Goal: Task Accomplishment & Management: Use online tool/utility

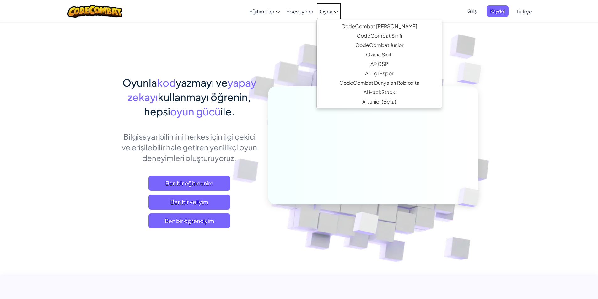
click at [332, 10] on span "Oyna" at bounding box center [326, 11] width 13 height 7
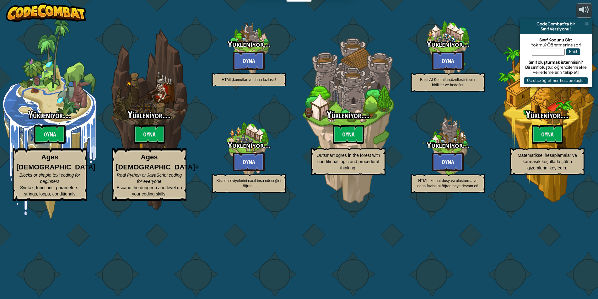
select select "tr"
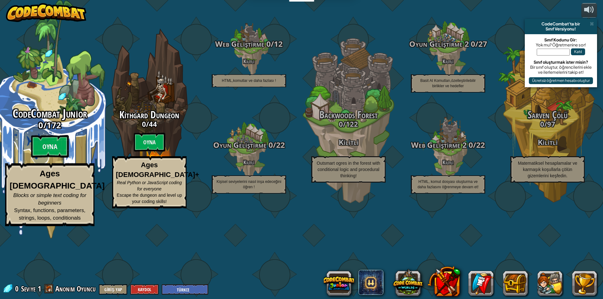
drag, startPoint x: 62, startPoint y: 133, endPoint x: 74, endPoint y: 76, distance: 58.1
click at [74, 76] on div "CodeCombat Junior 0 / 172 Oyna Ages 5-8 Blocks or simple text coding for beginn…" at bounding box center [49, 119] width 119 height 239
select select "tr"
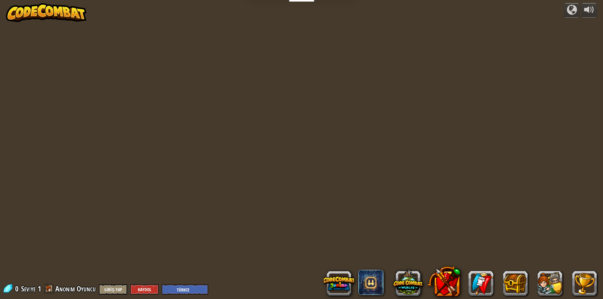
select select "tr"
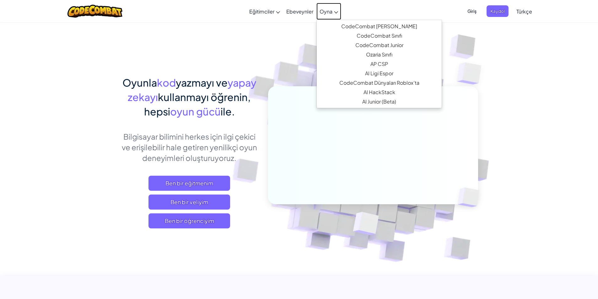
click at [320, 12] on span "Oyna" at bounding box center [326, 11] width 13 height 7
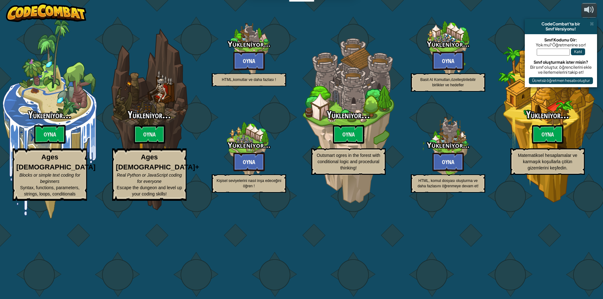
select select "tr"
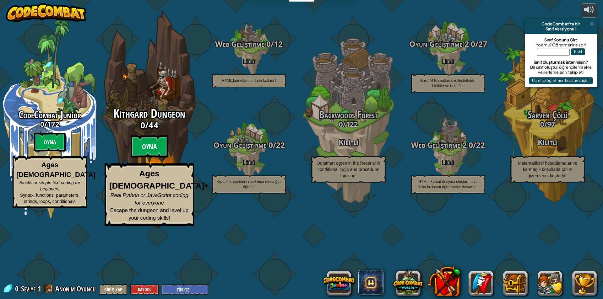
click at [145, 158] on btn "Oyna" at bounding box center [150, 146] width 38 height 23
select select "tr"
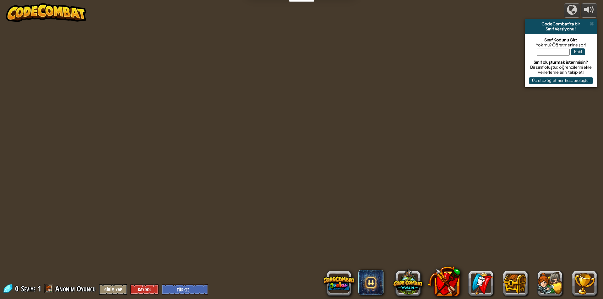
select select "tr"
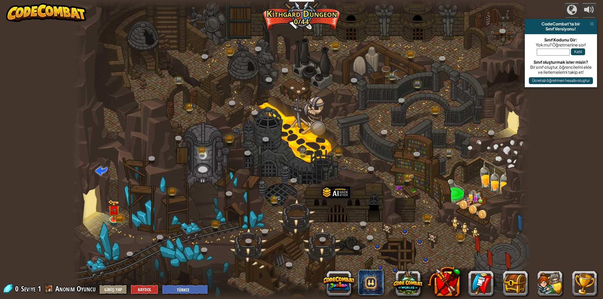
click at [111, 224] on div at bounding box center [113, 222] width 7 height 5
click at [111, 223] on div "Twisted Canyon (Kilitli) Challenge: collect the most gold using all the program…" at bounding box center [302, 149] width 458 height 299
click at [115, 217] on img at bounding box center [114, 204] width 12 height 27
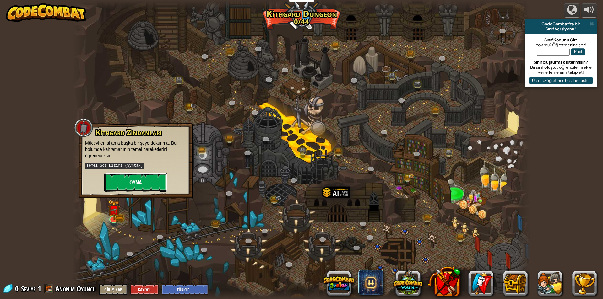
click at [130, 185] on button "Oyna" at bounding box center [135, 182] width 63 height 19
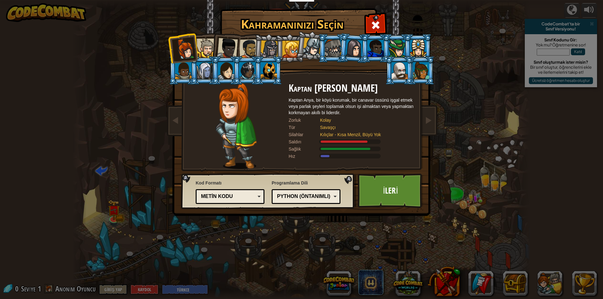
click at [204, 47] on div at bounding box center [205, 48] width 19 height 19
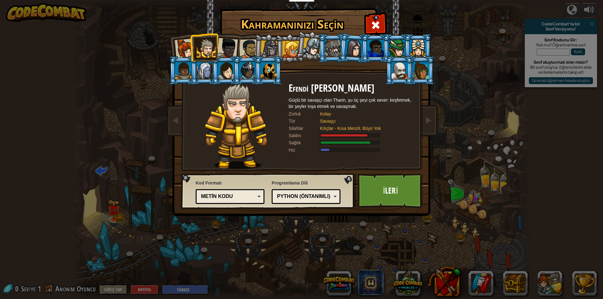
click at [225, 48] on div at bounding box center [227, 48] width 21 height 21
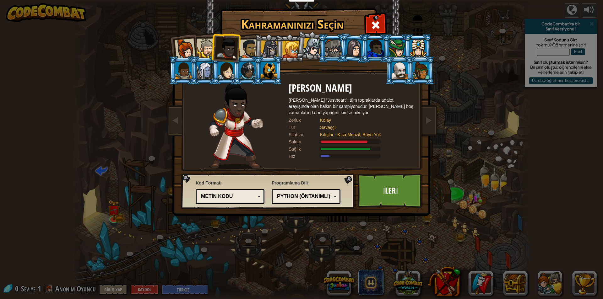
click at [317, 46] on div at bounding box center [312, 47] width 19 height 19
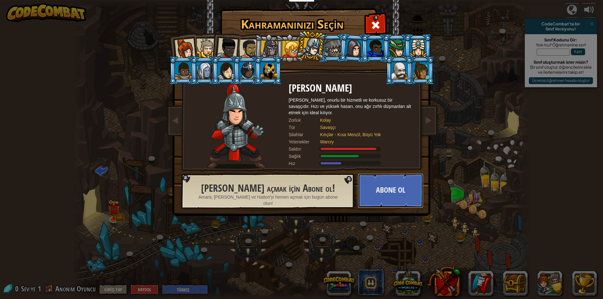
drag, startPoint x: 377, startPoint y: 204, endPoint x: 376, endPoint y: 221, distance: 17.0
click at [376, 221] on div "Kahramanınızı Seçin 0 Kaptan Anya Weston Kaptan Anya, bir köyü korumak, bir can…" at bounding box center [301, 149] width 603 height 299
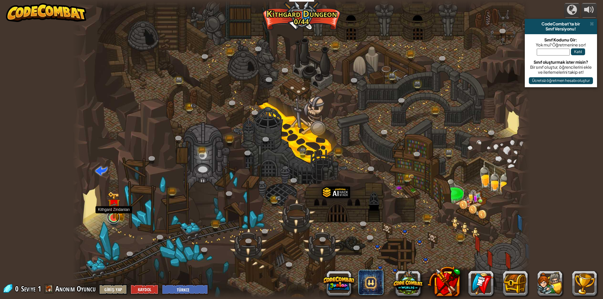
click at [112, 222] on link at bounding box center [113, 217] width 13 height 13
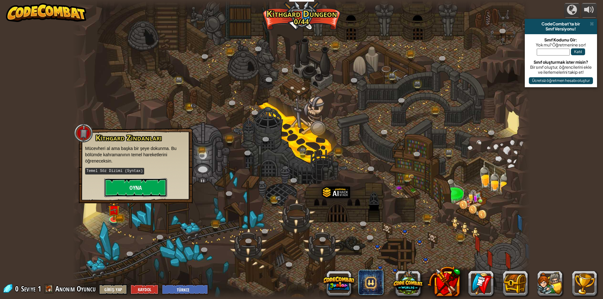
click at [145, 182] on button "Oyna" at bounding box center [135, 187] width 63 height 19
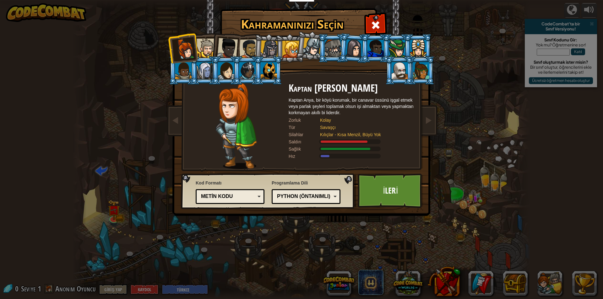
click at [330, 194] on div "Python (Öntanımlı)" at bounding box center [304, 196] width 54 height 7
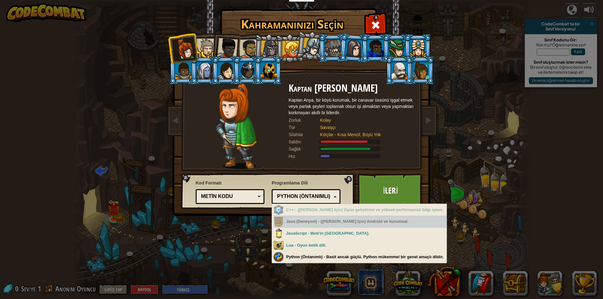
click at [221, 231] on div "Kahramanınızı Seçin 0 Kaptan Anya Weston Kaptan Anya, bir köyü korumak, bir can…" at bounding box center [301, 149] width 603 height 299
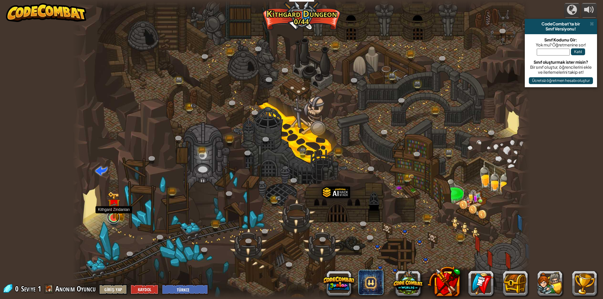
click at [117, 222] on div "Twisted Canyon (Kilitli) Challenge: collect the most gold using all the program…" at bounding box center [302, 149] width 458 height 299
click at [109, 223] on link at bounding box center [113, 217] width 13 height 13
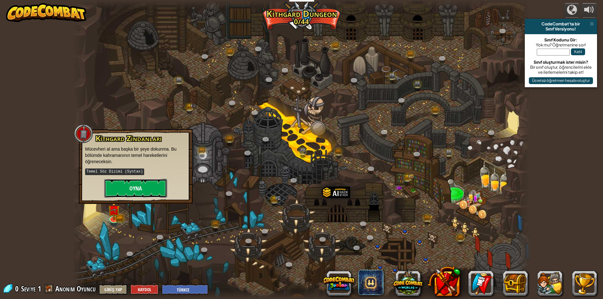
click at [126, 193] on button "Oyna" at bounding box center [135, 188] width 63 height 19
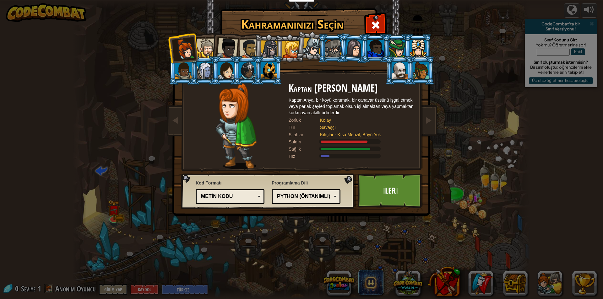
click at [213, 51] on li at bounding box center [225, 47] width 31 height 31
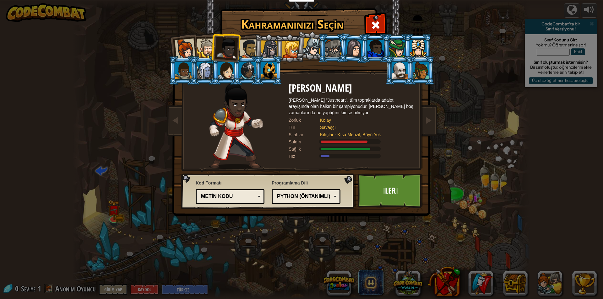
click at [221, 45] on div at bounding box center [227, 48] width 21 height 21
click at [254, 47] on li at bounding box center [268, 48] width 30 height 30
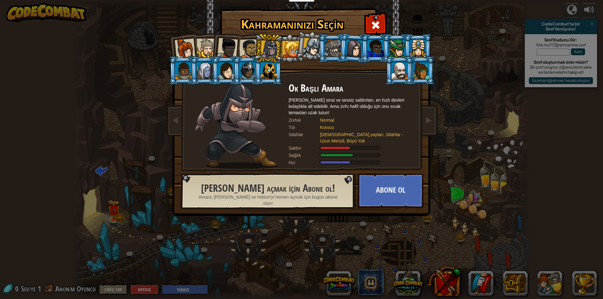
click at [249, 52] on div at bounding box center [248, 48] width 19 height 19
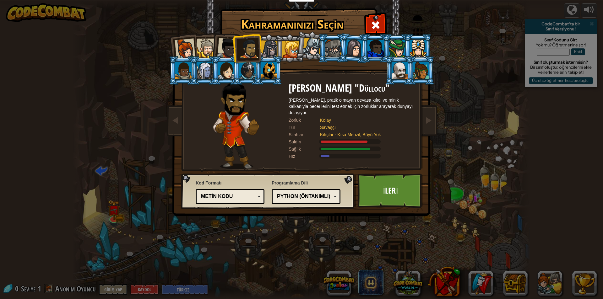
click at [206, 44] on div at bounding box center [205, 48] width 19 height 19
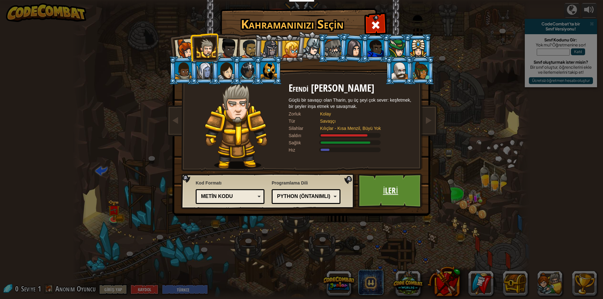
click at [372, 184] on link "İleri" at bounding box center [391, 191] width 66 height 35
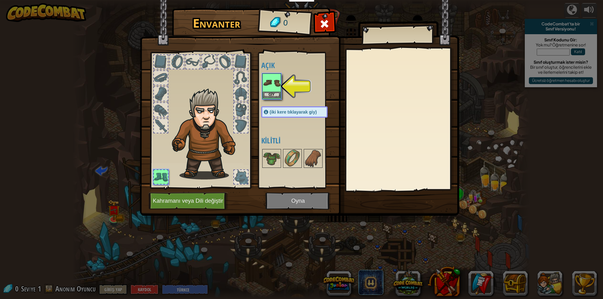
click at [271, 83] on img at bounding box center [272, 83] width 18 height 18
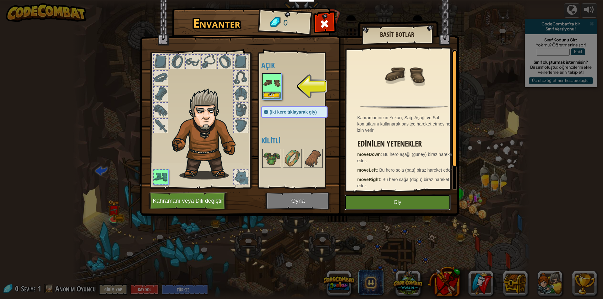
click at [378, 202] on button "Giy" at bounding box center [397, 203] width 106 height 16
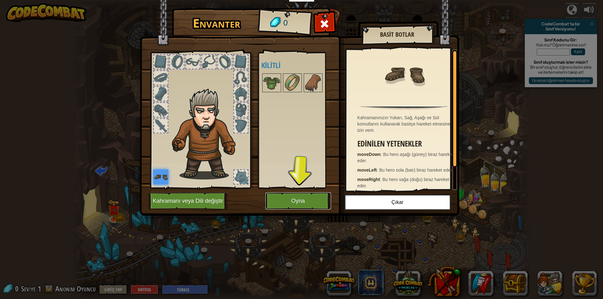
click at [311, 205] on button "Oyna" at bounding box center [298, 200] width 66 height 17
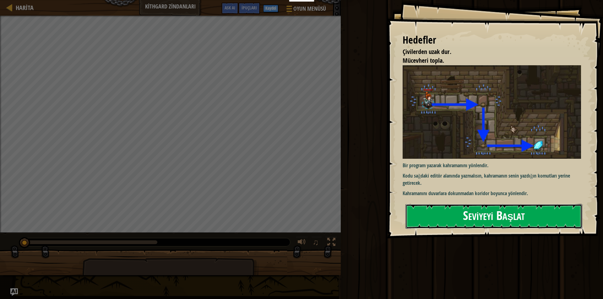
click at [495, 220] on button "Seviyeyi Başlat" at bounding box center [493, 216] width 177 height 25
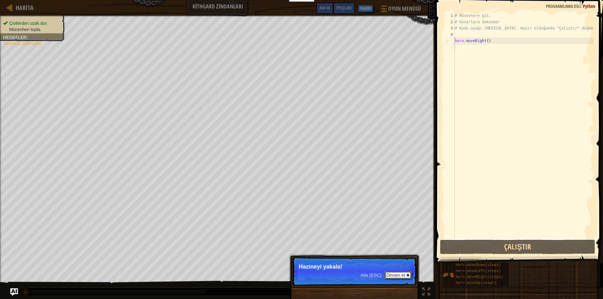
click at [406, 276] on button "Devam et" at bounding box center [397, 275] width 27 height 8
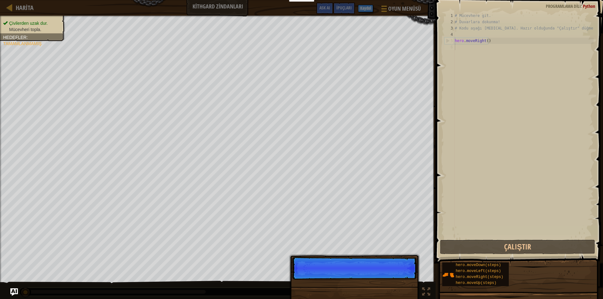
scroll to position [3, 0]
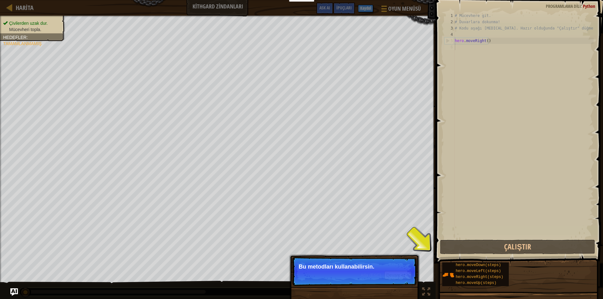
click at [497, 108] on div "# Mücevhere git. # Duvarlara dokunma! # Kodu aşağı yaz. Hazır olduğunda "Çalışt…" at bounding box center [523, 132] width 140 height 239
click at [468, 51] on div "# Mücevhere git. # Duvarlara dokunma! # Kodu aşağı yaz. Hazır olduğunda "Çalışt…" at bounding box center [523, 132] width 140 height 239
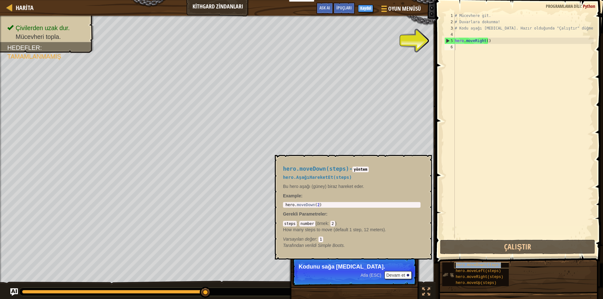
click at [475, 267] on span "hero.moveDown(steps)" at bounding box center [477, 265] width 45 height 4
type textarea "h"
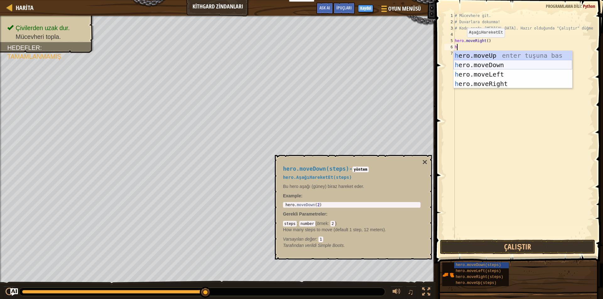
click at [477, 64] on div "h ero.moveUp enter tuşuna bas h ero.moveDown enter tuşuna bas h ero.moveLeft en…" at bounding box center [512, 79] width 119 height 56
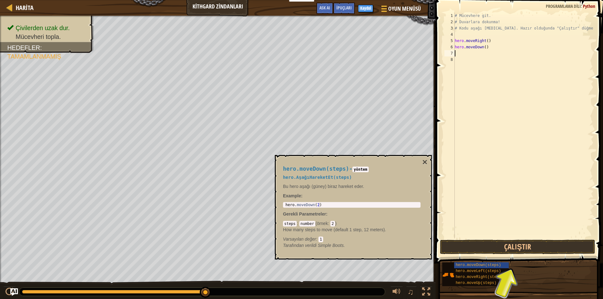
type textarea "h"
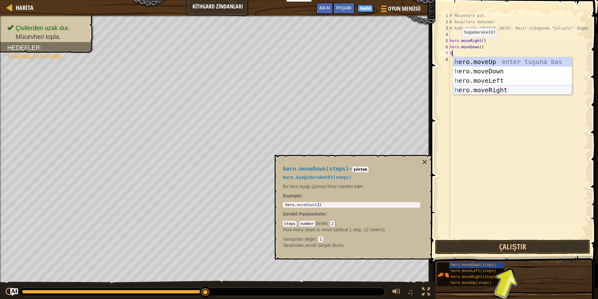
click at [506, 88] on div "h ero.moveUp enter tuşuna bas h ero.moveDown enter tuşuna bas h ero.moveLeft en…" at bounding box center [512, 85] width 119 height 56
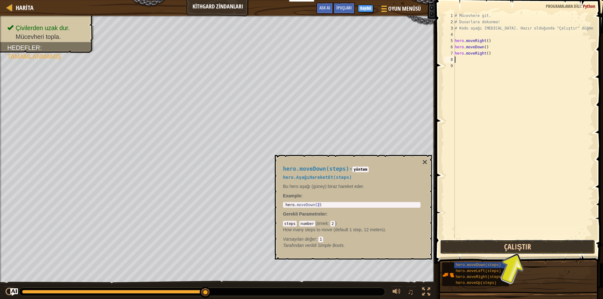
click at [487, 250] on button "Çalıştır" at bounding box center [517, 247] width 155 height 14
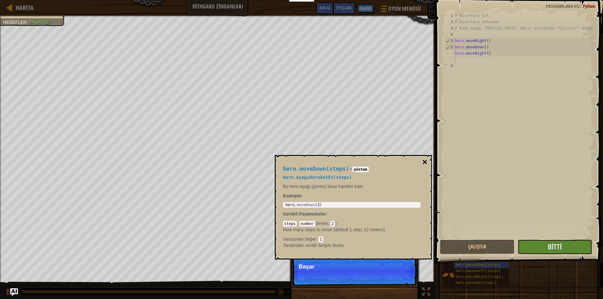
click at [425, 160] on button "×" at bounding box center [424, 162] width 5 height 9
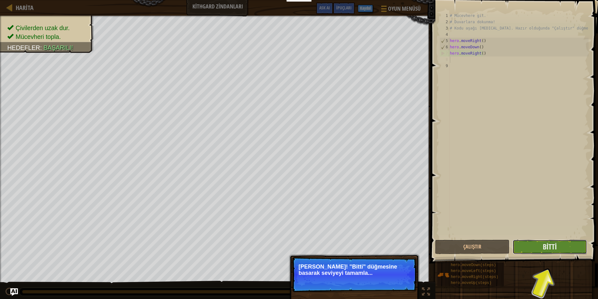
click at [563, 248] on button "Bitti" at bounding box center [550, 247] width 74 height 14
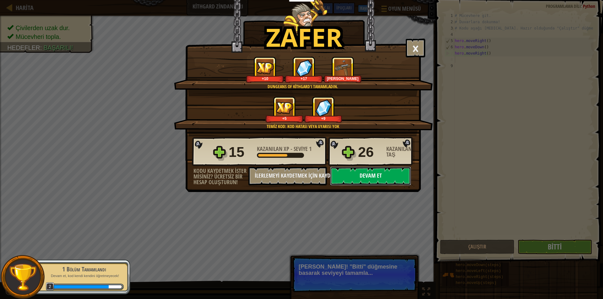
click at [340, 175] on button "Devam et" at bounding box center [370, 176] width 81 height 19
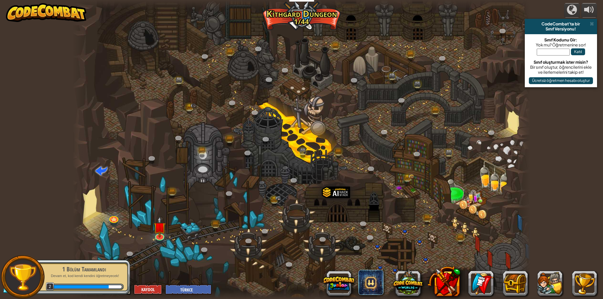
select select "tr"
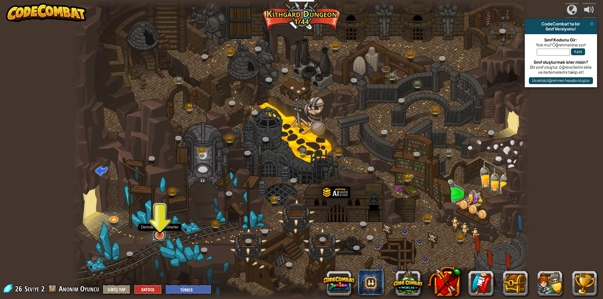
click at [161, 238] on link at bounding box center [159, 235] width 13 height 13
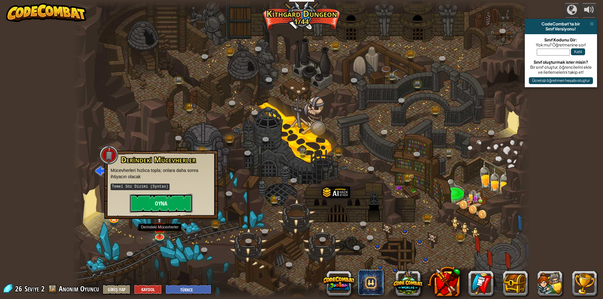
click at [170, 202] on button "Oyna" at bounding box center [161, 203] width 63 height 19
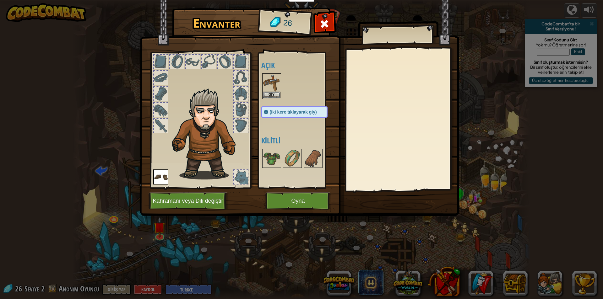
click at [278, 87] on img at bounding box center [272, 83] width 18 height 18
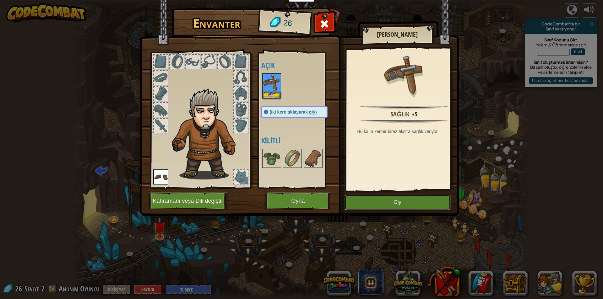
click at [393, 196] on button "Giy" at bounding box center [397, 203] width 106 height 16
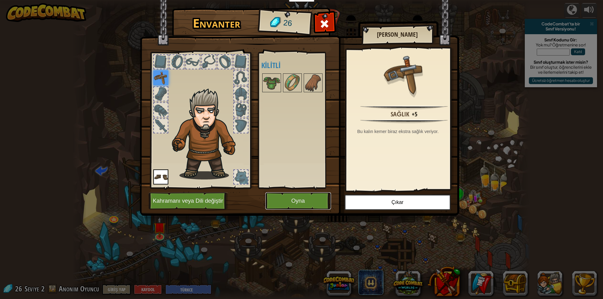
click at [282, 208] on button "Oyna" at bounding box center [298, 200] width 66 height 17
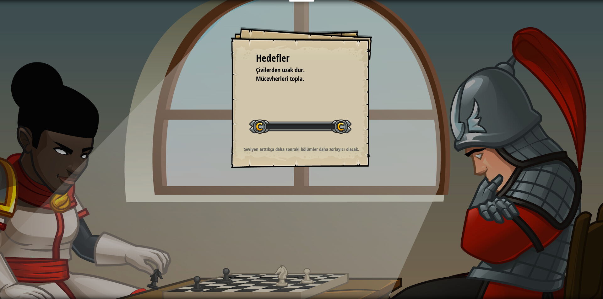
click at [285, 205] on div "Hedefler Çivilerden uzak dur. Mücevherleri topla. Seviyeyi Başlat Yüklenemiyor …" at bounding box center [301, 149] width 603 height 299
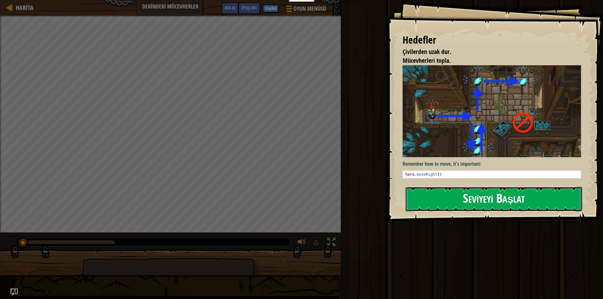
click at [505, 196] on button "Seviyeyi Başlat" at bounding box center [493, 199] width 177 height 25
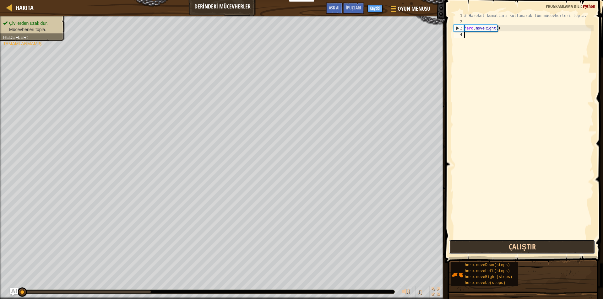
click at [514, 246] on button "Çalıştır" at bounding box center [522, 247] width 146 height 14
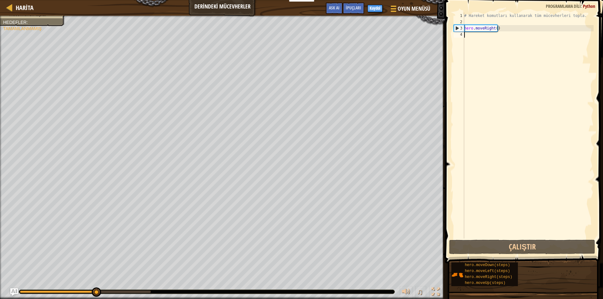
type textarea "h"
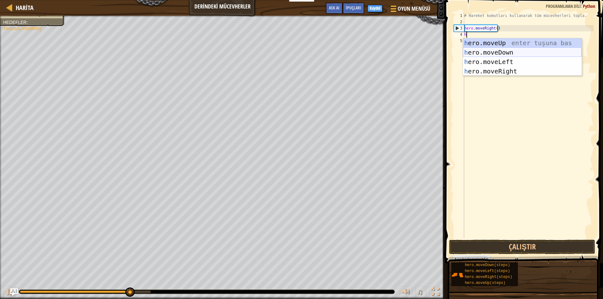
click at [492, 50] on div "h ero.moveUp enter tuşuna bas h ero.moveDown enter tuşuna bas h ero.moveLeft en…" at bounding box center [522, 66] width 119 height 56
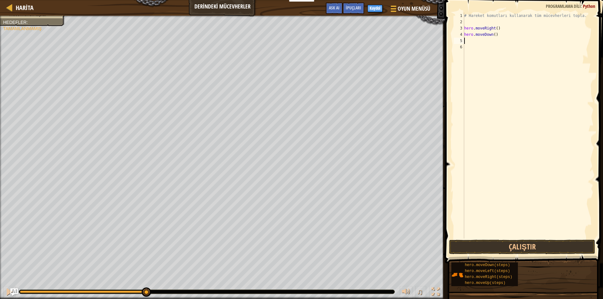
type textarea "h"
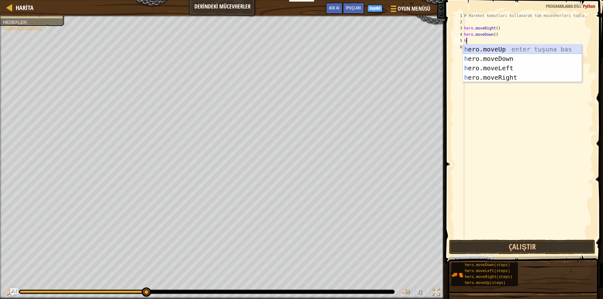
click at [474, 46] on div "h ero.moveUp enter tuşuna bas h ero.moveDown enter tuşuna bas h ero.moveLeft en…" at bounding box center [522, 73] width 119 height 56
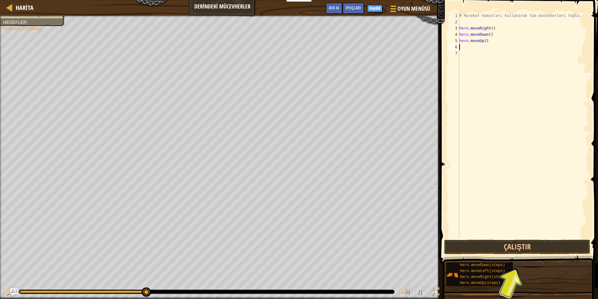
type textarea "h"
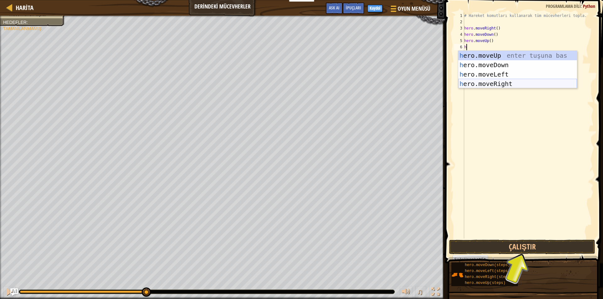
click at [481, 79] on div "h ero.moveUp enter tuşuna bas h ero.moveDown enter tuşuna bas h ero.moveLeft en…" at bounding box center [517, 79] width 119 height 56
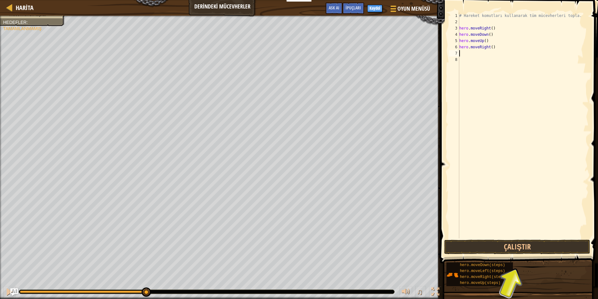
type textarea "h"
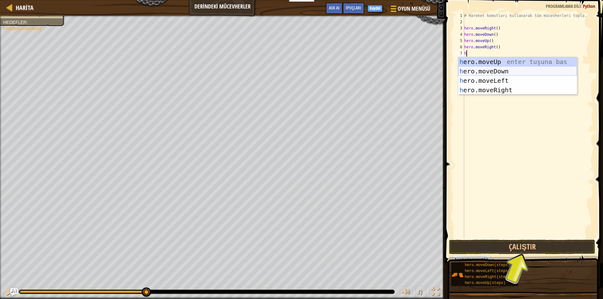
click at [481, 72] on div "h ero.moveUp enter tuşuna bas h ero.moveDown enter tuşuna bas h ero.moveLeft en…" at bounding box center [517, 85] width 119 height 56
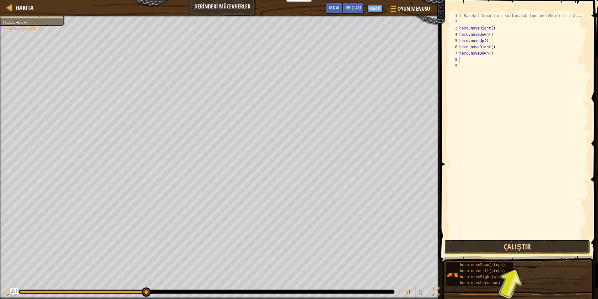
click at [554, 248] on button "Çalıştır" at bounding box center [517, 247] width 146 height 14
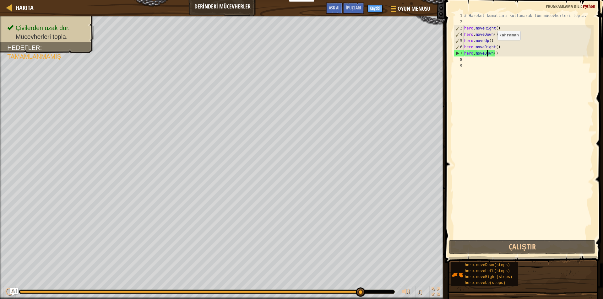
click at [492, 46] on div "# Hareket komutları kullanarak tüm mücevherleri topla. hero . moveRight ( ) her…" at bounding box center [528, 132] width 131 height 239
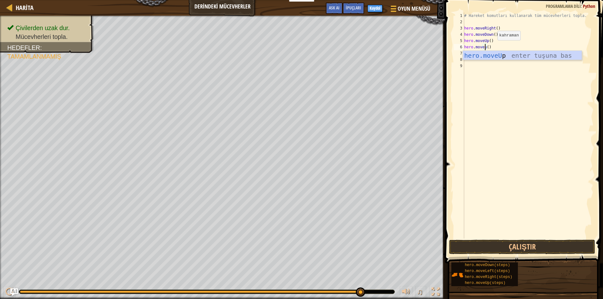
scroll to position [3, 2]
type textarea "hero.moveUp"
click at [519, 247] on button "Çalıştır" at bounding box center [522, 247] width 146 height 14
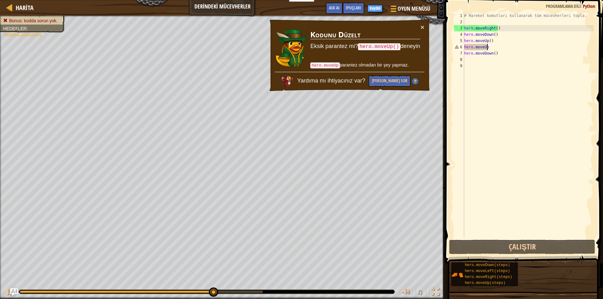
click at [502, 119] on div "# Hareket komutları kullanarak tüm mücevherleri topla. hero . moveRight ( ) her…" at bounding box center [528, 132] width 131 height 239
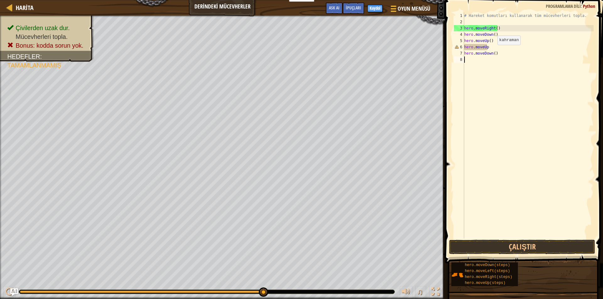
type textarea "hero.moveDown("
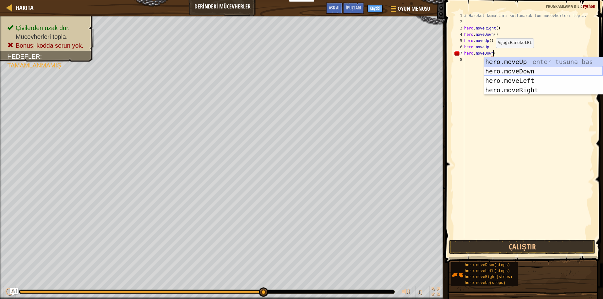
click at [514, 67] on div "hero.moveUp enter tuşuna bas hero.moveDown enter tuşuna bas hero.moveLeft enter…" at bounding box center [543, 85] width 119 height 56
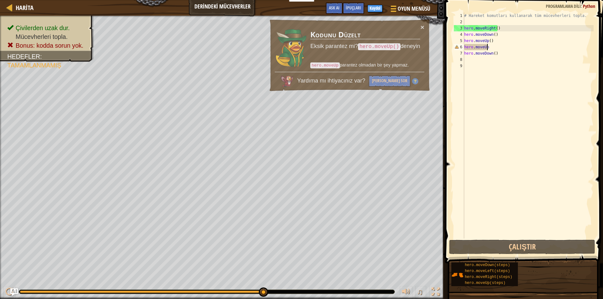
click at [487, 47] on div "# Hareket komutları kullanarak tüm mücevherleri topla. hero . moveRight ( ) her…" at bounding box center [528, 132] width 131 height 239
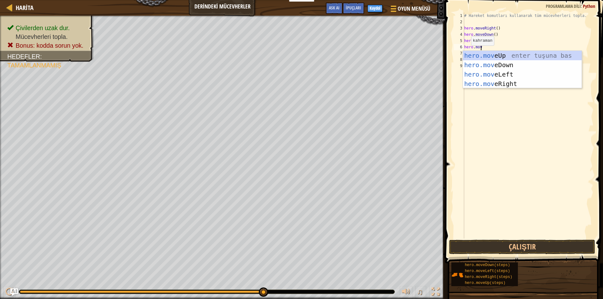
scroll to position [3, 1]
type textarea "hero.move"
click at [510, 56] on div "hero.move Up enter tuşuna bas hero.move Down enter tuşuna bas hero.move Left en…" at bounding box center [522, 79] width 119 height 56
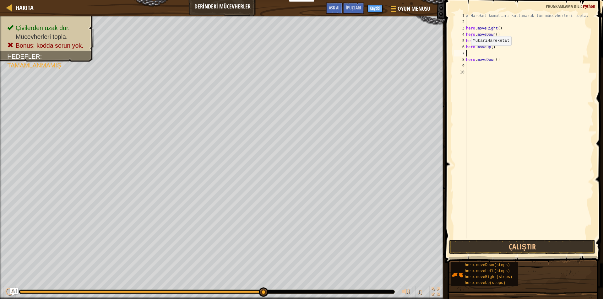
scroll to position [3, 0]
type textarea "h"
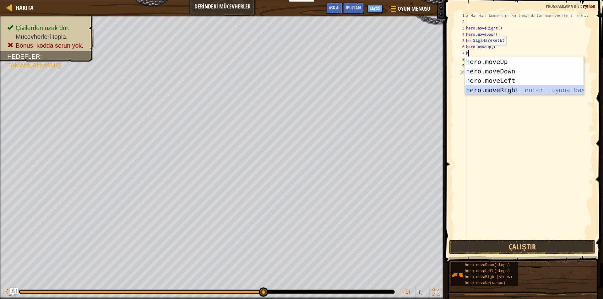
click at [472, 91] on div "h ero.moveUp enter tuşuna bas h ero.moveDown enter tuşuna bas h ero.moveLeft en…" at bounding box center [524, 85] width 119 height 56
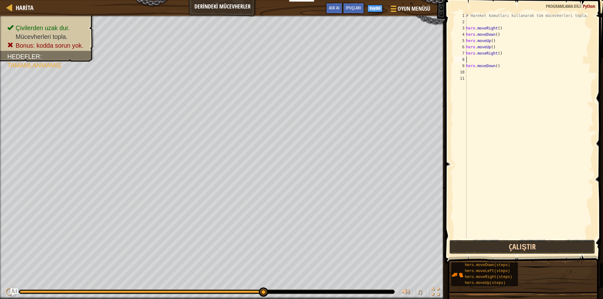
click at [520, 251] on button "Çalıştır" at bounding box center [522, 247] width 146 height 14
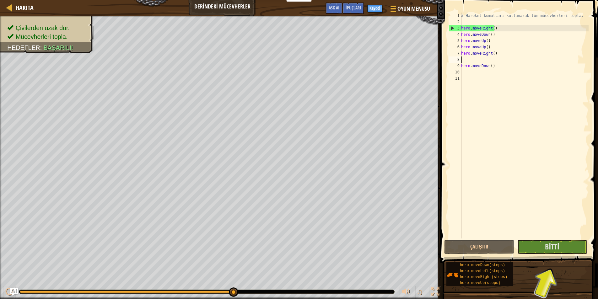
click at [470, 73] on div "# Hareket komutları kullanarak tüm mücevherleri topla. hero . moveRight ( ) her…" at bounding box center [524, 132] width 129 height 239
type textarea "h"
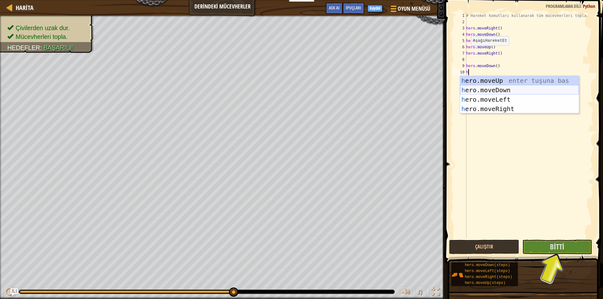
click at [494, 89] on div "h ero.moveUp enter tuşuna bas h ero.moveDown enter tuşuna bas h ero.moveLeft en…" at bounding box center [519, 104] width 119 height 56
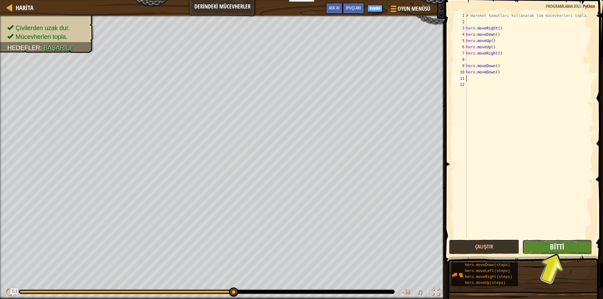
click at [556, 248] on span "Bitti" at bounding box center [557, 247] width 14 height 10
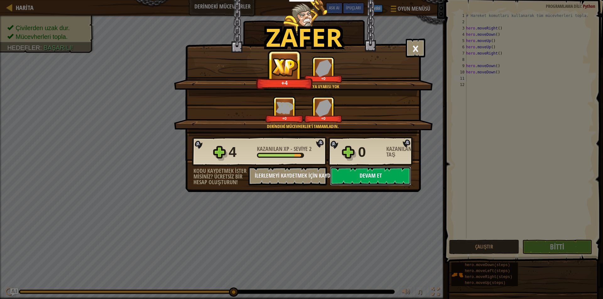
click at [363, 175] on button "Devam et" at bounding box center [370, 176] width 81 height 19
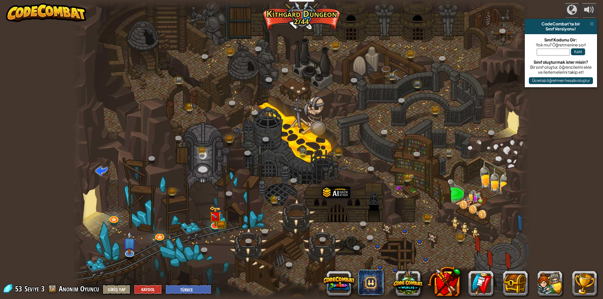
select select "tr"
click at [211, 222] on img at bounding box center [215, 211] width 12 height 27
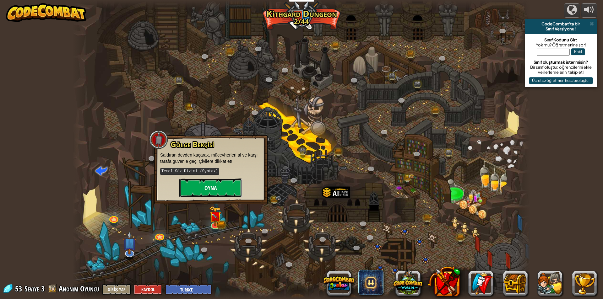
click at [203, 191] on button "Oyna" at bounding box center [210, 188] width 63 height 19
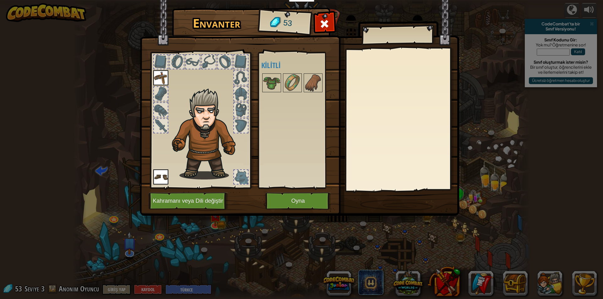
click at [296, 210] on img at bounding box center [299, 102] width 319 height 228
click at [299, 202] on button "Oyna" at bounding box center [298, 200] width 66 height 17
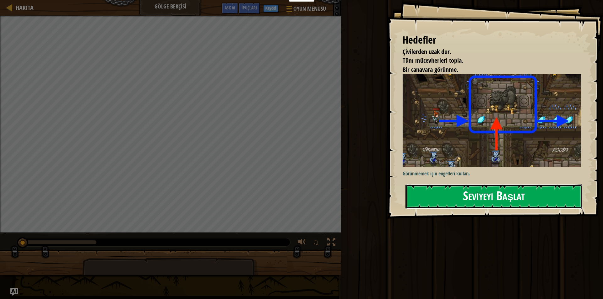
click at [502, 202] on button "Seviyeyi Başlat" at bounding box center [493, 196] width 177 height 25
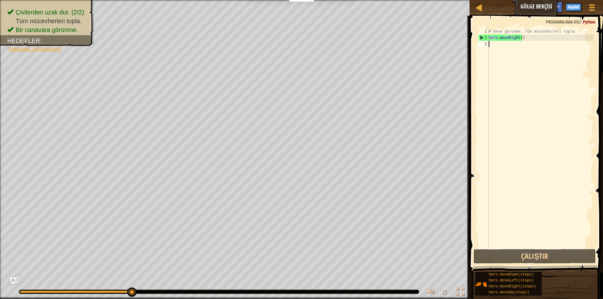
type textarea "h"
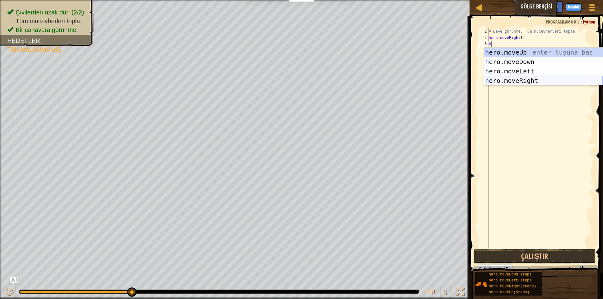
click at [542, 80] on div "h ero.moveUp enter tuşuna bas h ero.moveDown enter tuşuna bas h ero.moveLeft en…" at bounding box center [543, 76] width 119 height 56
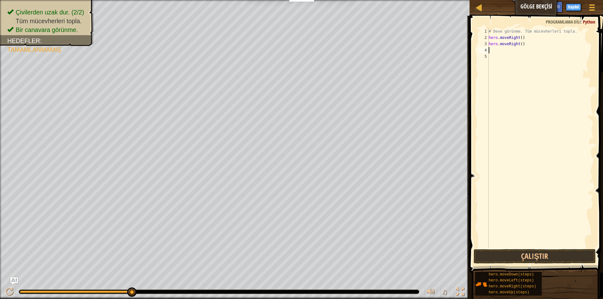
type textarea "h"
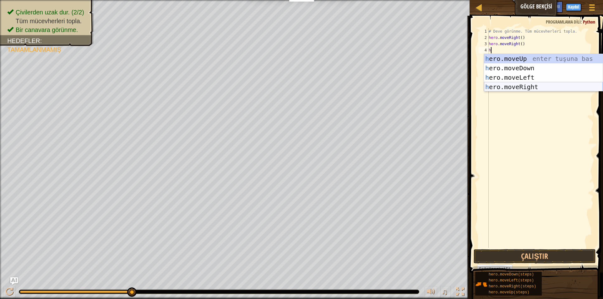
click at [533, 83] on div "h ero.moveUp enter tuşuna bas h ero.moveDown enter tuşuna bas h ero.moveLeft en…" at bounding box center [543, 82] width 119 height 56
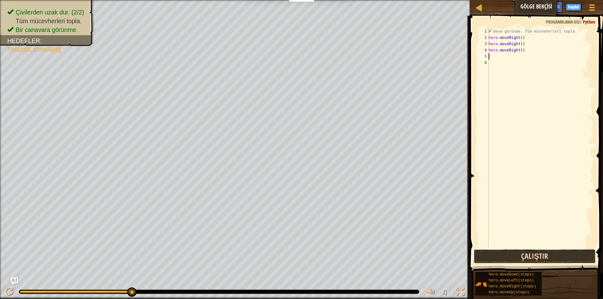
click at [514, 256] on button "Çalıştır" at bounding box center [534, 256] width 122 height 14
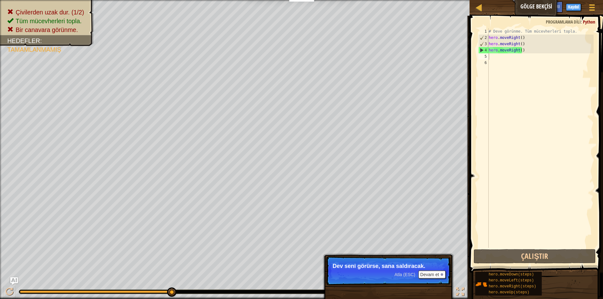
click at [426, 270] on p "Atla (ESC) Devam et Dev seni görürse, sana saldıracak." at bounding box center [388, 270] width 125 height 29
click at [426, 273] on button "Devam et" at bounding box center [431, 275] width 27 height 8
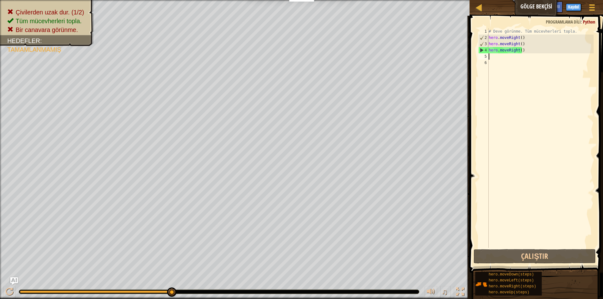
click at [545, 47] on div "# Deve görünme. Tüm mücevherleri topla. hero . moveRight ( ) hero . moveRight (…" at bounding box center [540, 144] width 106 height 232
click at [550, 44] on div "# Deve görünme. Tüm mücevherleri topla. hero . moveRight ( ) hero . moveRight (…" at bounding box center [540, 144] width 106 height 232
type textarea "h"
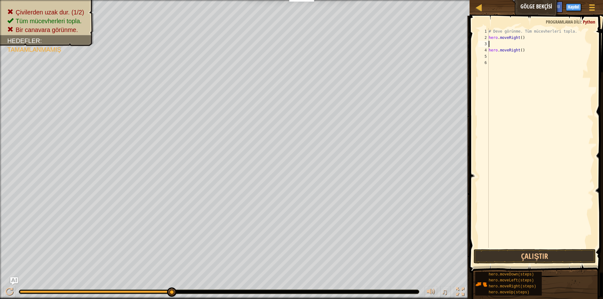
click at [522, 50] on div "# Deve görünme. Tüm mücevherleri topla. hero . moveRight ( ) hero . moveRight (…" at bounding box center [540, 144] width 106 height 232
type textarea "h"
click at [500, 43] on div "# Deve görünme. Tüm mücevherleri topla. hero . moveRight ( )" at bounding box center [540, 144] width 106 height 232
click at [569, 256] on button "Çalıştır" at bounding box center [534, 256] width 122 height 14
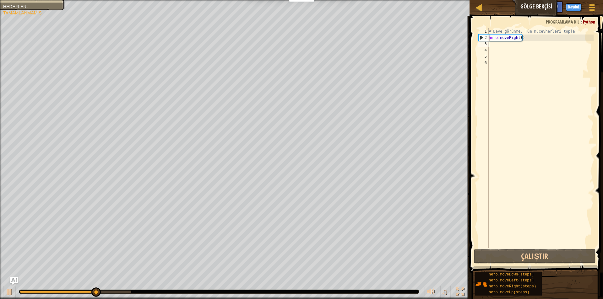
type textarea "h"
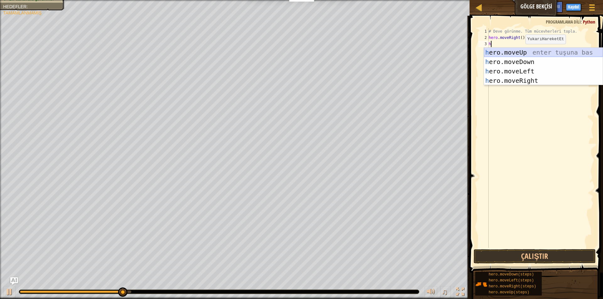
click at [517, 53] on div "h ero.moveUp enter tuşuna bas h ero.moveDown enter tuşuna bas h ero.moveLeft en…" at bounding box center [543, 76] width 119 height 56
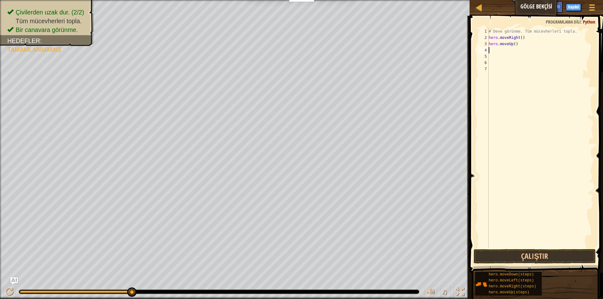
type textarea "h"
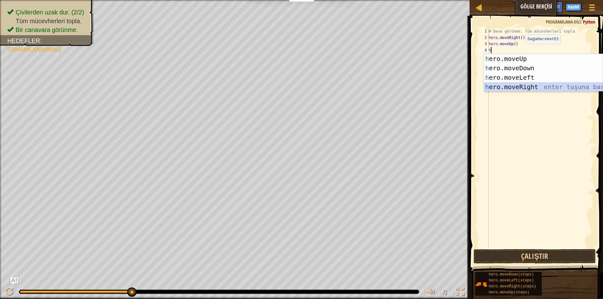
click at [507, 87] on div "h ero.moveUp enter tuşuna bas h ero.moveDown enter tuşuna bas h ero.moveLeft en…" at bounding box center [543, 82] width 119 height 56
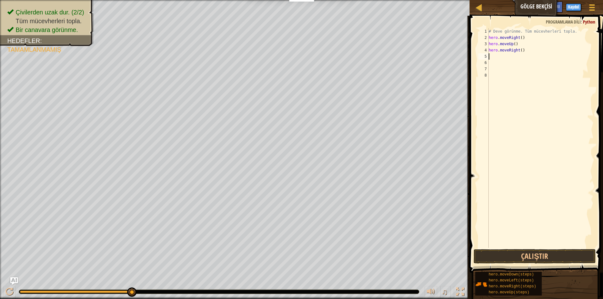
type textarea "h"
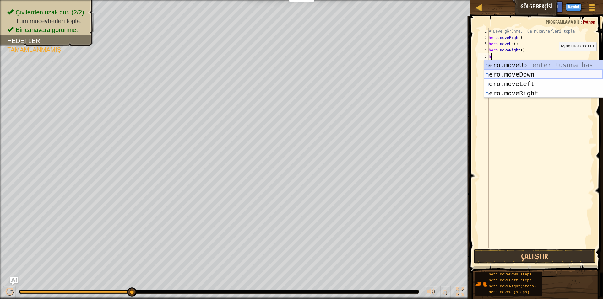
click at [537, 73] on div "h ero.moveUp enter tuşuna bas h ero.moveDown enter tuşuna bas h ero.moveLeft en…" at bounding box center [543, 88] width 119 height 56
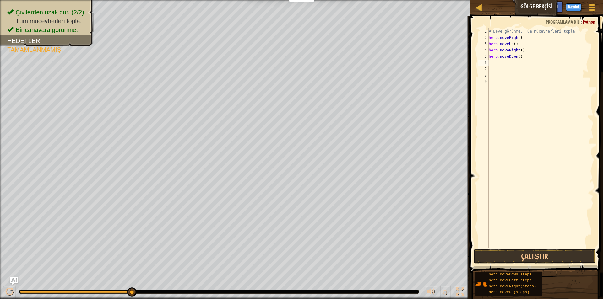
type textarea "h"
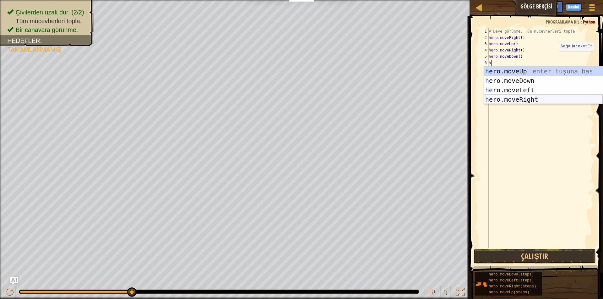
click at [524, 96] on div "h ero.moveUp enter tuşuna bas h ero.moveDown enter tuşuna bas h ero.moveLeft en…" at bounding box center [543, 95] width 119 height 56
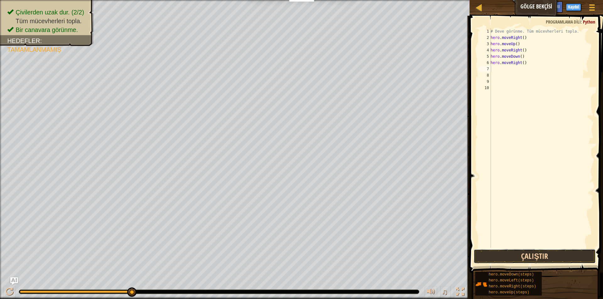
click at [529, 259] on button "Çalıştır" at bounding box center [534, 256] width 122 height 14
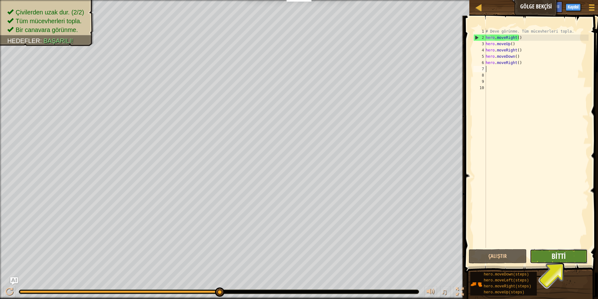
click at [566, 256] on span "Bitti" at bounding box center [558, 256] width 14 height 10
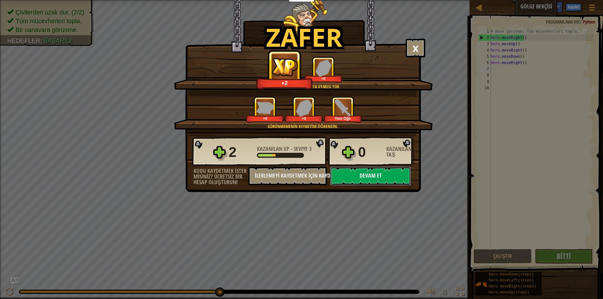
click at [367, 179] on button "Devam et" at bounding box center [370, 176] width 81 height 19
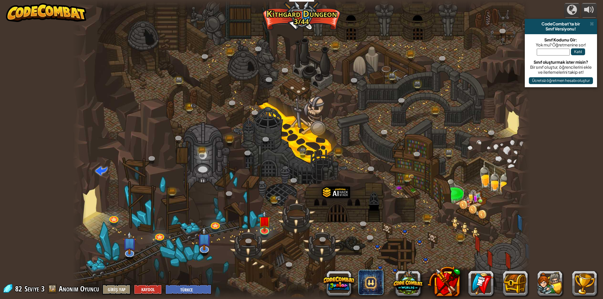
select select "tr"
click at [268, 231] on link at bounding box center [264, 229] width 13 height 13
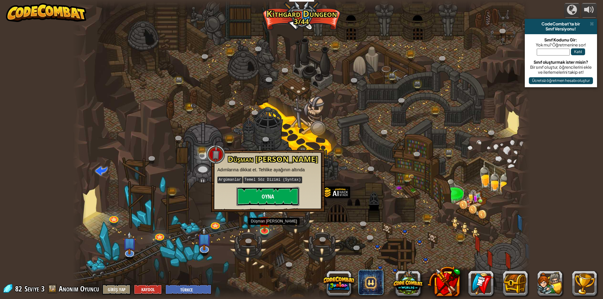
click at [278, 202] on button "Oyna" at bounding box center [267, 196] width 63 height 19
click at [277, 0] on body "Eğitimciler Ücretsiz Hesap Oluştur Okul ve İlçe Çözümleri Öğretmen Araç Seti Ön…" at bounding box center [301, 0] width 603 height 0
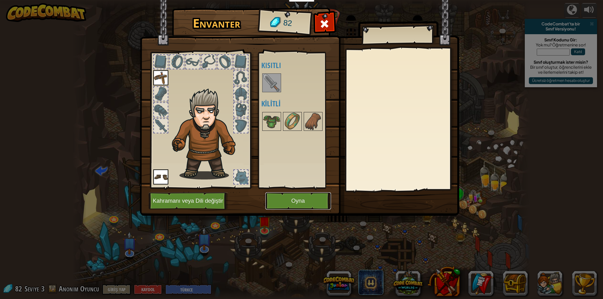
click at [290, 205] on button "Oyna" at bounding box center [298, 200] width 66 height 17
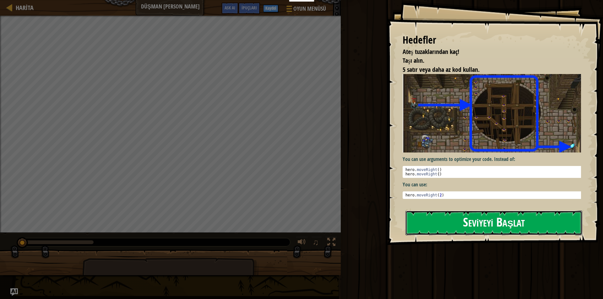
click at [472, 224] on button "Seviyeyi Başlat" at bounding box center [493, 223] width 177 height 25
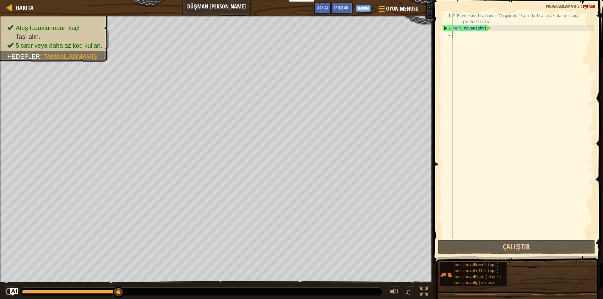
type textarea "h"
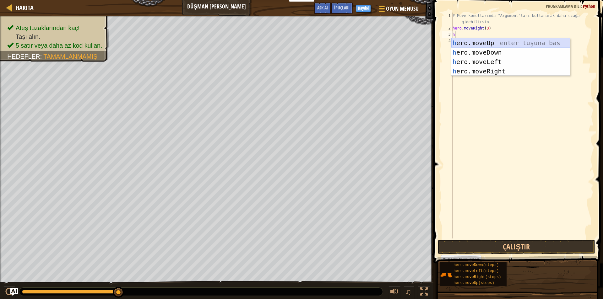
click at [456, 43] on div "h ero.moveUp enter tuşuna bas h ero.moveDown enter tuşuna bas h ero.moveLeft en…" at bounding box center [510, 66] width 119 height 56
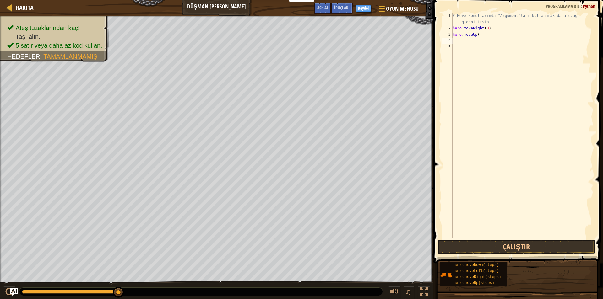
type textarea "h"
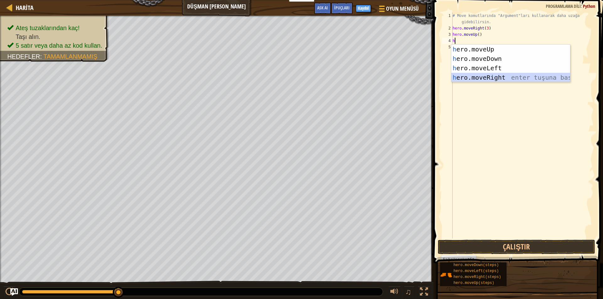
click at [476, 78] on div "h ero.moveUp enter tuşuna bas h ero.moveDown enter tuşuna bas h ero.moveLeft en…" at bounding box center [510, 73] width 119 height 56
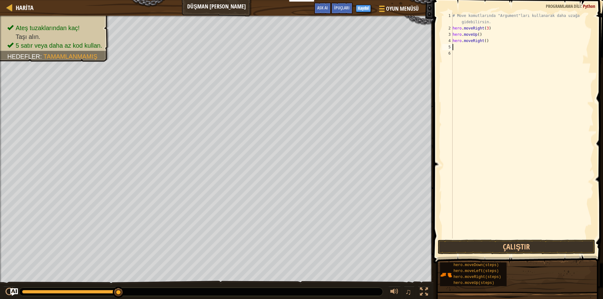
type textarea "h"
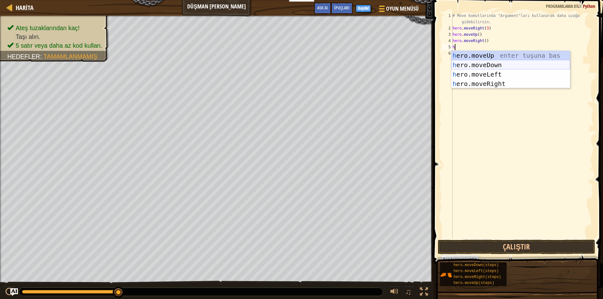
click at [477, 62] on div "h ero.moveUp enter tuşuna bas h ero.moveDown enter tuşuna bas h ero.moveLeft en…" at bounding box center [510, 79] width 119 height 56
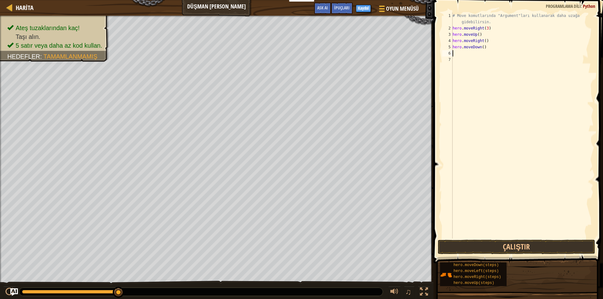
type textarea "h"
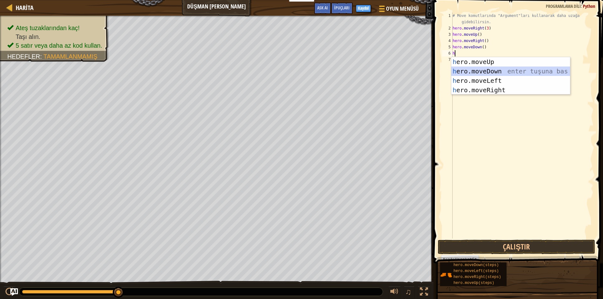
click at [505, 73] on div "h ero.moveUp enter tuşuna bas h ero.moveDown enter tuşuna bas h ero.moveLeft en…" at bounding box center [510, 85] width 119 height 56
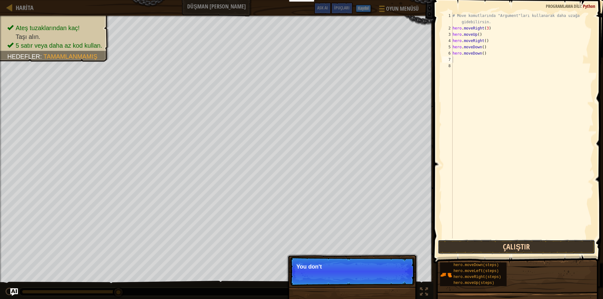
click at [529, 242] on button "Çalıştır" at bounding box center [516, 247] width 157 height 14
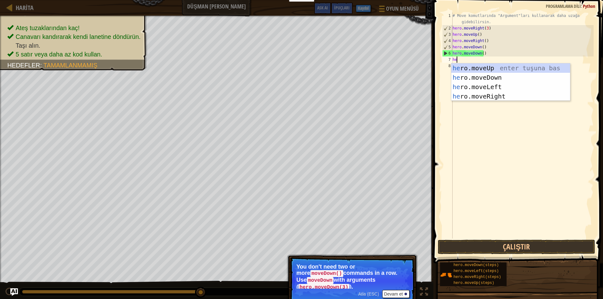
type textarea "her"
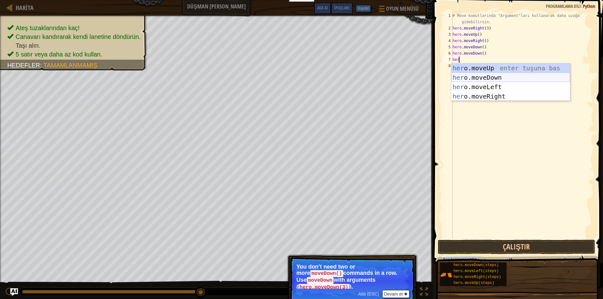
click at [475, 77] on div "her o.moveUp enter tuşuna bas her o.moveDown enter tuşuna bas her o.moveLeft en…" at bounding box center [510, 91] width 119 height 56
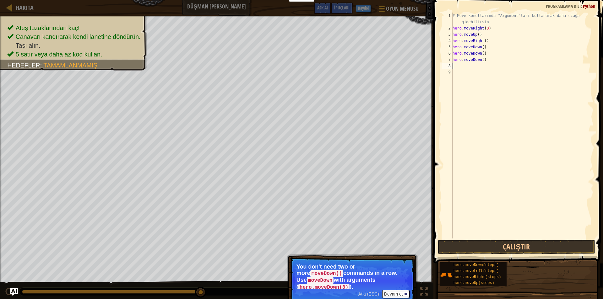
type textarea "h"
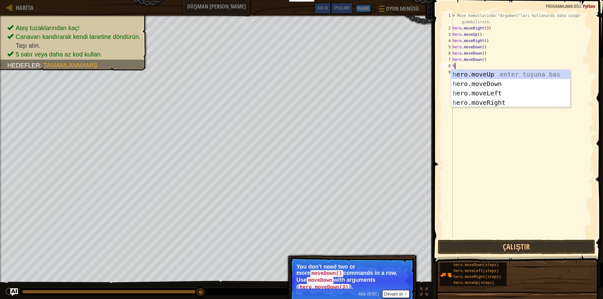
click at [503, 108] on div "# Move komutlarında "Argument"ları kullanarak daha uzağa gidebilirsin. hero . m…" at bounding box center [522, 135] width 142 height 245
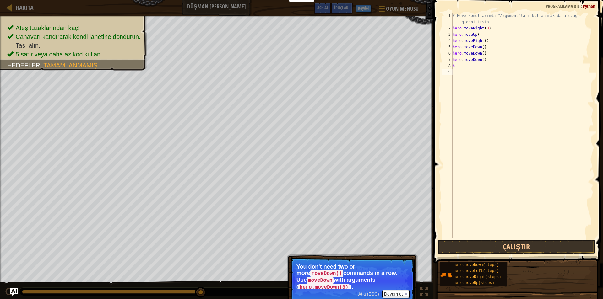
click at [467, 64] on div "# Move komutlarında "Argument"ları kullanarak daha uzağa gidebilirsin. hero . m…" at bounding box center [522, 135] width 142 height 245
type textarea "h"
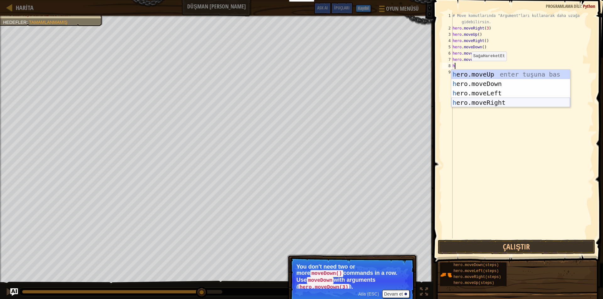
click at [491, 104] on div "h ero.moveUp enter tuşuna bas h ero.moveDown enter tuşuna bas h ero.moveLeft en…" at bounding box center [510, 98] width 119 height 56
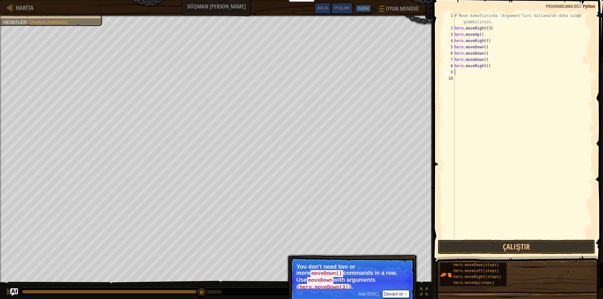
type textarea "h"
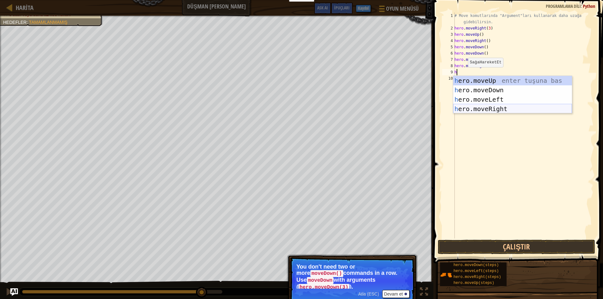
click at [520, 113] on div "h ero.moveUp enter tuşuna bas h ero.moveDown enter tuşuna bas h ero.moveLeft en…" at bounding box center [512, 104] width 119 height 56
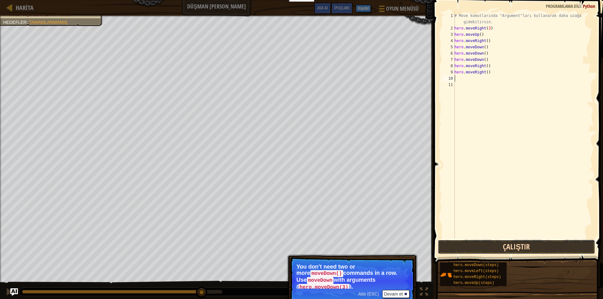
click at [521, 248] on button "Çalıştır" at bounding box center [516, 247] width 157 height 14
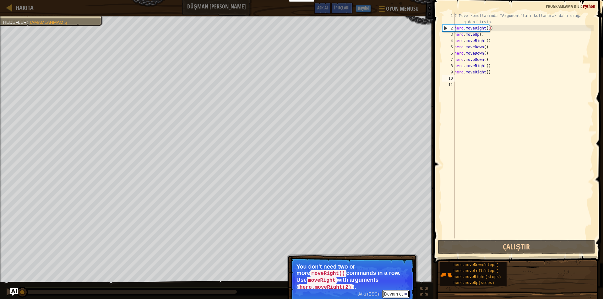
click at [396, 290] on button "Devam et" at bounding box center [395, 294] width 27 height 8
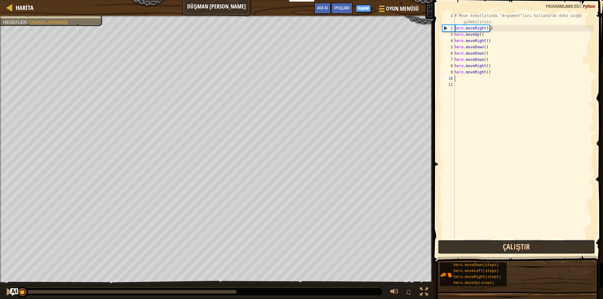
click at [455, 253] on button "Çalıştır" at bounding box center [516, 247] width 157 height 14
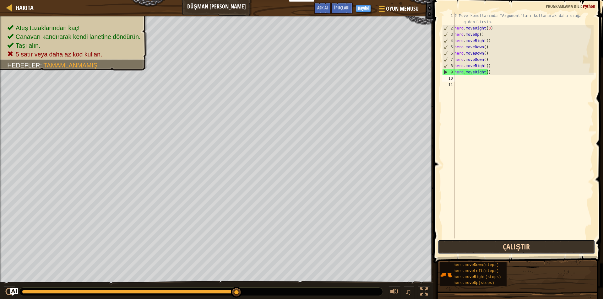
click at [471, 245] on button "Çalıştır" at bounding box center [516, 247] width 157 height 14
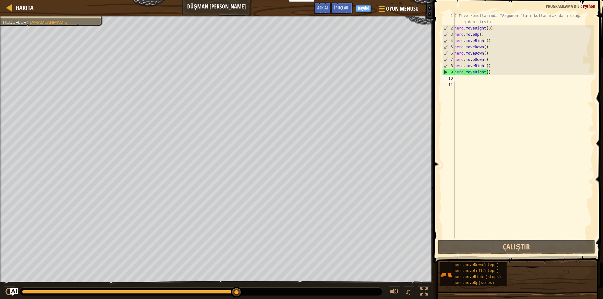
type textarea "hero.moveRight()"
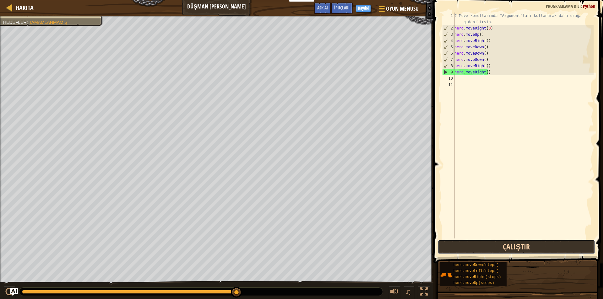
click at [505, 249] on button "Çalıştır" at bounding box center [516, 247] width 157 height 14
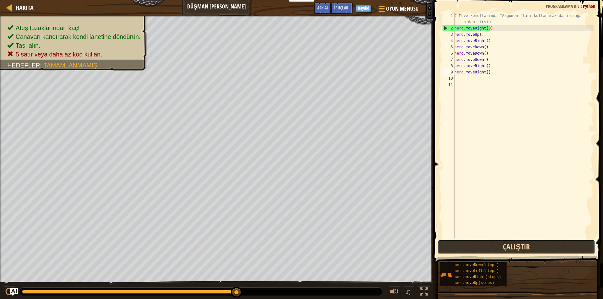
click at [553, 249] on button "Çalıştır" at bounding box center [516, 247] width 157 height 14
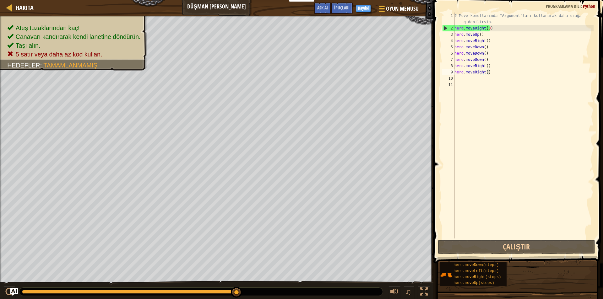
drag, startPoint x: 232, startPoint y: 292, endPoint x: 149, endPoint y: 292, distance: 83.2
click at [379, 291] on div at bounding box center [200, 292] width 363 height 8
drag, startPoint x: 233, startPoint y: 292, endPoint x: 309, endPoint y: 290, distance: 76.3
click at [311, 291] on div at bounding box center [200, 292] width 363 height 8
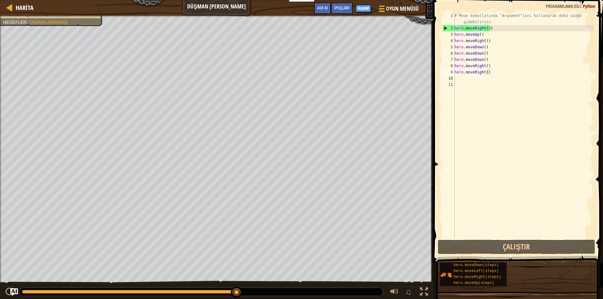
drag, startPoint x: 216, startPoint y: 289, endPoint x: 199, endPoint y: 294, distance: 17.8
click at [195, 295] on div at bounding box center [200, 292] width 363 height 8
drag, startPoint x: 199, startPoint y: 294, endPoint x: 151, endPoint y: 293, distance: 48.1
click at [159, 293] on div at bounding box center [200, 292] width 363 height 8
click at [208, 5] on div "Harita Düşman Madeni Oyun Menüsü Bitti Kaydol İpuçları Ask AI" at bounding box center [216, 8] width 433 height 16
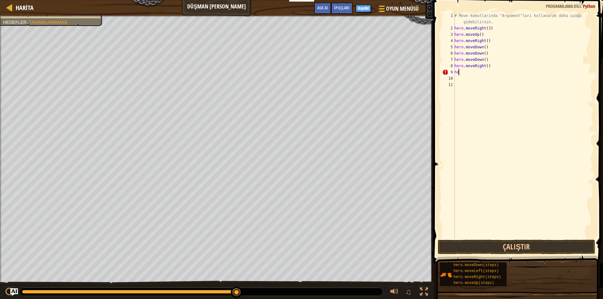
type textarea "h"
click at [496, 68] on div "# Move komutlarında "Argument"ları kullanarak daha uzağa gidebilirsin. hero . m…" at bounding box center [523, 135] width 140 height 245
type textarea "h"
click at [496, 62] on div "# Move komutlarında "Argument"ları kullanarak daha uzağa gidebilirsin. hero . m…" at bounding box center [523, 135] width 140 height 245
type textarea "h"
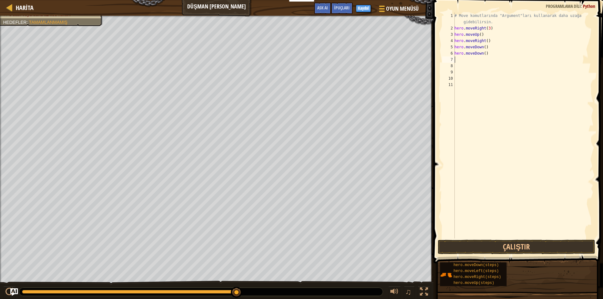
click at [495, 56] on div "# Move komutlarında "Argument"ları kullanarak daha uzağa gidebilirsin. hero . m…" at bounding box center [523, 135] width 140 height 245
type textarea "h"
drag, startPoint x: 498, startPoint y: 48, endPoint x: 456, endPoint y: 50, distance: 41.5
click at [456, 50] on div "# Move komutlarında "Argument"ları kullanarak daha uzağa gidebilirsin. hero . m…" at bounding box center [523, 135] width 140 height 245
click at [489, 46] on div "# Move komutlarında "Argument"ları kullanarak daha uzağa gidebilirsin. hero . m…" at bounding box center [523, 126] width 140 height 226
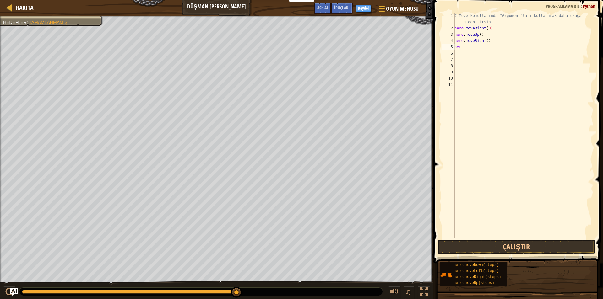
type textarea "h"
click at [490, 43] on div "# Move komutlarında "Argument"ları kullanarak daha uzağa gidebilirsin. hero . m…" at bounding box center [523, 135] width 140 height 245
type textarea "h"
click at [483, 35] on div "# Move komutlarında "Argument"ları kullanarak daha uzağa gidebilirsin. hero . m…" at bounding box center [523, 135] width 140 height 245
type textarea "h"
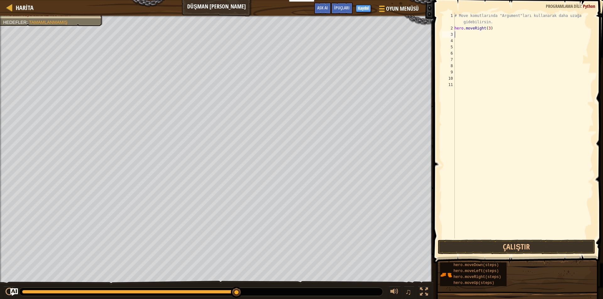
type textarea "h"
click at [528, 168] on div "# Move komutlarında "Argument"ları kullanarak daha uzağa gidebilirsin. hero . m…" at bounding box center [523, 135] width 140 height 245
click at [509, 249] on button "Çalıştır" at bounding box center [516, 247] width 157 height 14
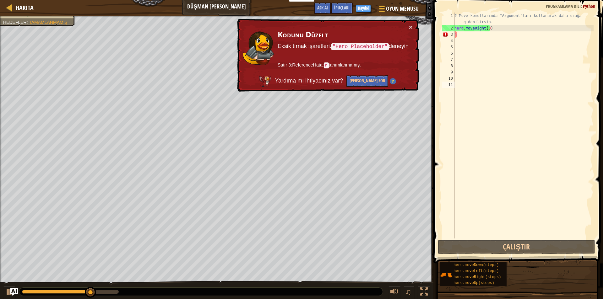
click at [462, 39] on div "# Move komutlarında "Argument"ları kullanarak daha uzağa gidebilirsin. hero . m…" at bounding box center [523, 135] width 140 height 245
click at [462, 37] on div "# Move komutlarında "Argument"ları kullanarak daha uzağa gidebilirsin. hero . m…" at bounding box center [523, 135] width 140 height 245
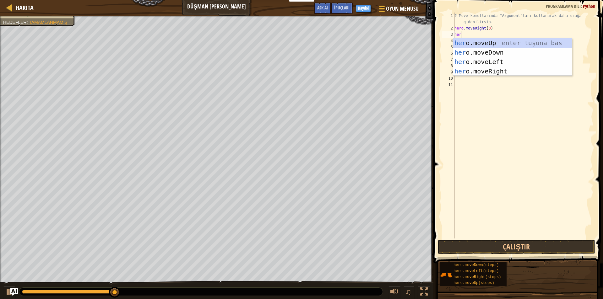
type textarea "hero"
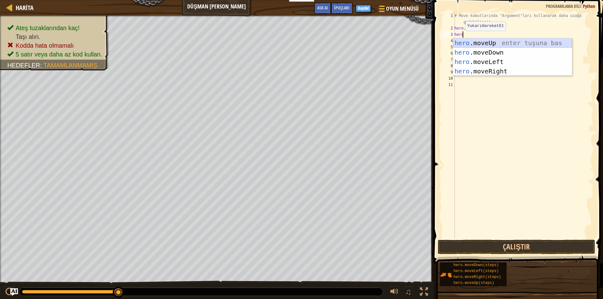
click at [478, 41] on div "hero .moveUp enter tuşuna bas hero .moveDown enter tuşuna bas hero .moveLeft en…" at bounding box center [512, 66] width 119 height 56
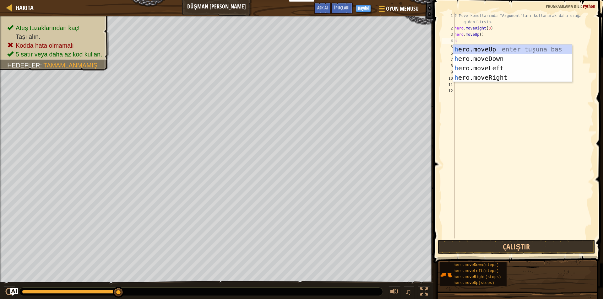
type textarea "he"
click at [487, 79] on div "he ro.moveUp enter tuşuna bas he ro.moveDown enter tuşuna bas he ro.moveLeft en…" at bounding box center [512, 73] width 119 height 56
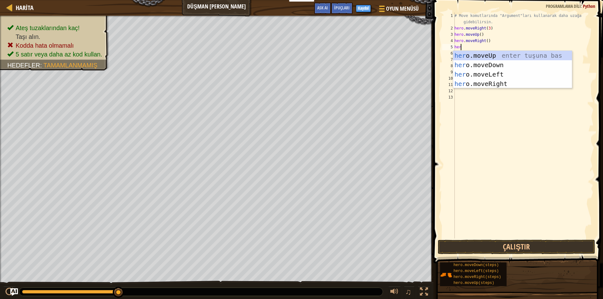
type textarea "hero"
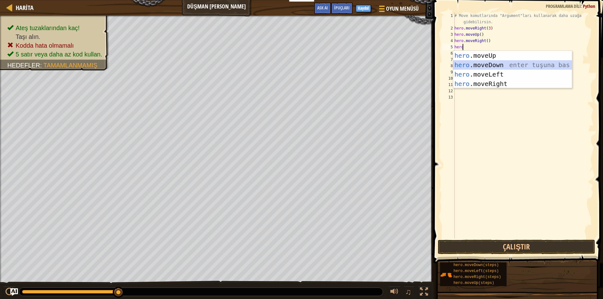
click at [477, 65] on div "hero .moveUp enter tuşuna bas hero .moveDown enter tuşuna bas hero .moveLeft en…" at bounding box center [512, 79] width 119 height 56
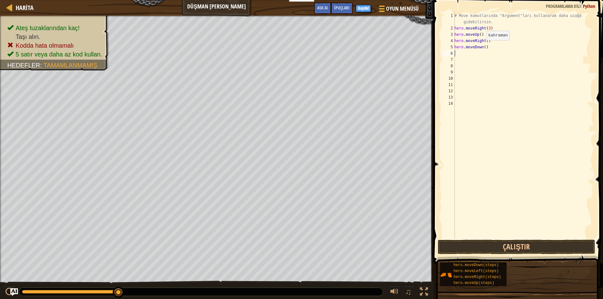
click at [483, 46] on div "# Move komutlarında "Argument"ları kullanarak daha uzağa gidebilirsin. hero . m…" at bounding box center [523, 135] width 140 height 245
type textarea "hero.moveDown(4)"
click at [501, 246] on button "Çalıştır" at bounding box center [516, 247] width 157 height 14
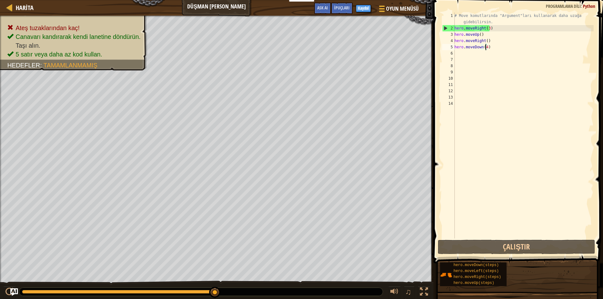
click at [463, 56] on div "# Move komutlarında "Argument"ları kullanarak daha uzağa gidebilirsin. hero . m…" at bounding box center [523, 135] width 140 height 245
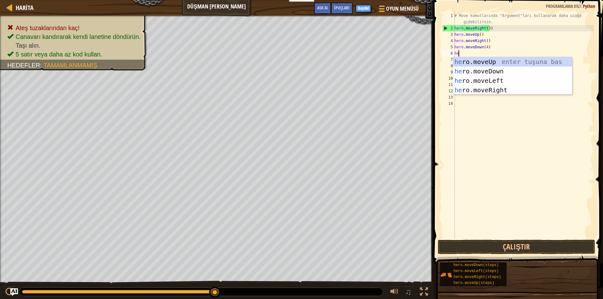
type textarea "her"
click at [505, 90] on div "her o.moveUp enter tuşuna bas her o.moveDown enter tuşuna bas her o.moveLeft en…" at bounding box center [512, 85] width 119 height 56
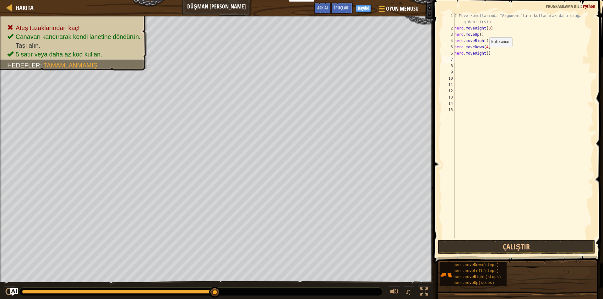
click at [486, 53] on div "# Move komutlarında "Argument"ları kullanarak daha uzağa gidebilirsin. hero . m…" at bounding box center [523, 135] width 140 height 245
click at [502, 244] on button "Çalıştır" at bounding box center [516, 247] width 157 height 14
click at [491, 250] on button "Çalıştır" at bounding box center [516, 247] width 157 height 14
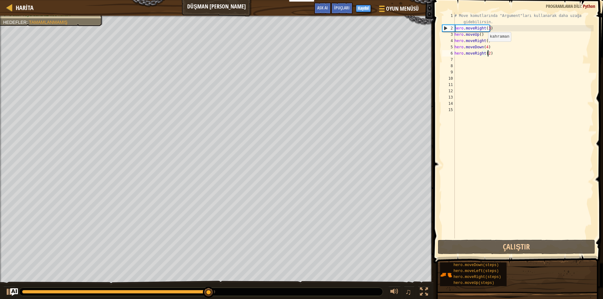
click at [484, 48] on div "# Move komutlarında "Argument"ları kullanarak daha uzağa gidebilirsin. hero . m…" at bounding box center [523, 135] width 140 height 245
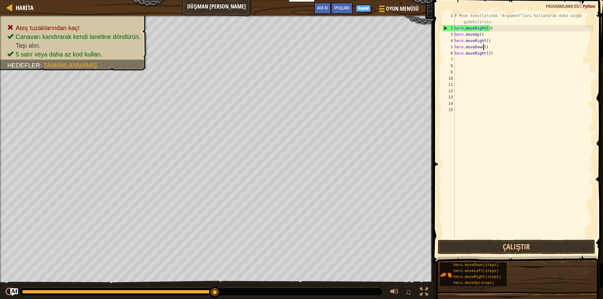
scroll to position [3, 2]
type textarea "hero.moveDown(3)"
click at [477, 246] on button "Çalıştır" at bounding box center [516, 247] width 157 height 14
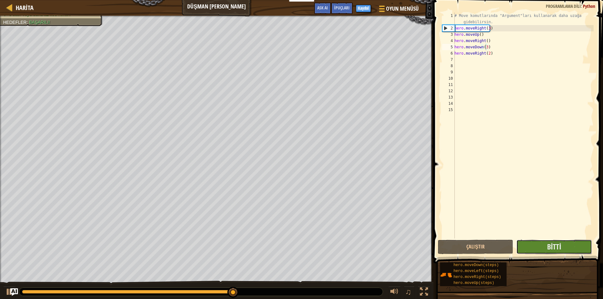
click at [546, 244] on button "Bitti" at bounding box center [553, 247] width 75 height 14
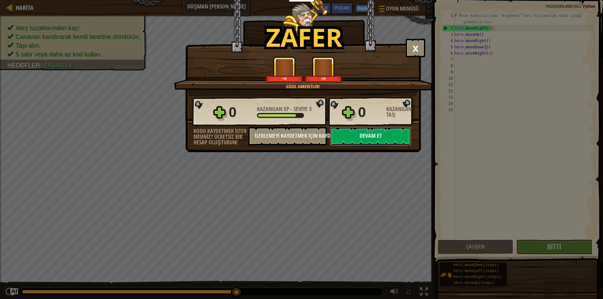
click at [366, 132] on button "Devam et" at bounding box center [370, 136] width 81 height 19
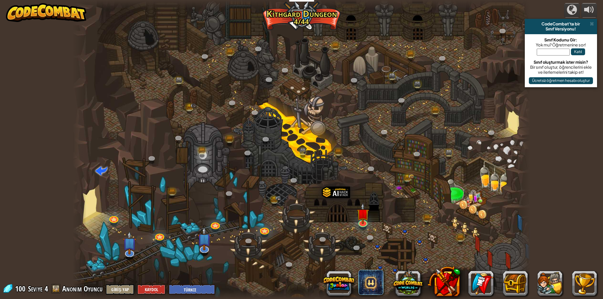
select select "tr"
click at [367, 223] on link at bounding box center [362, 221] width 13 height 13
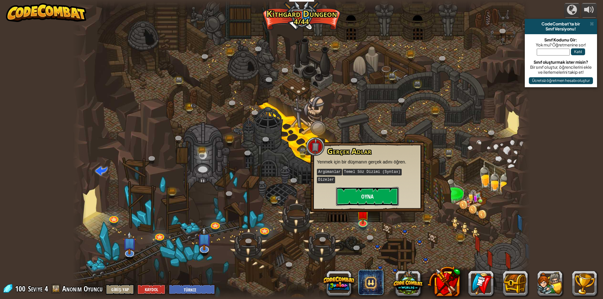
click at [381, 192] on button "Oyna" at bounding box center [367, 196] width 63 height 19
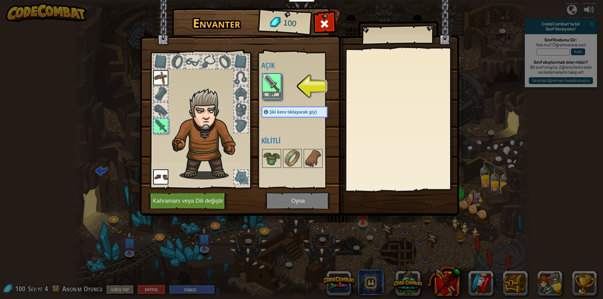
click at [274, 85] on img at bounding box center [272, 83] width 18 height 18
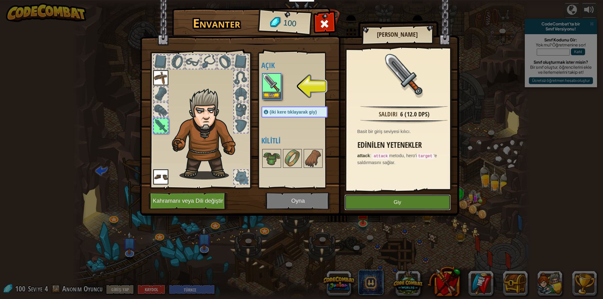
click at [411, 202] on button "Giy" at bounding box center [397, 203] width 106 height 16
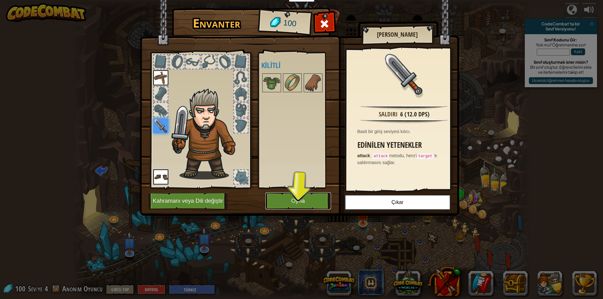
click at [294, 202] on button "Oyna" at bounding box center [298, 200] width 66 height 17
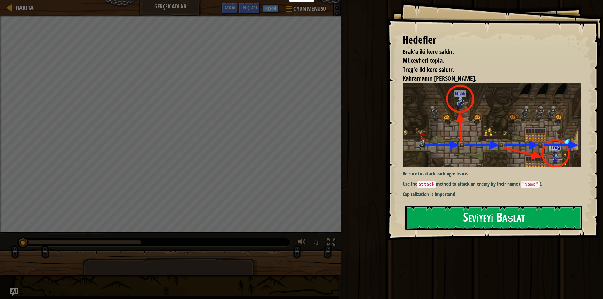
click at [479, 218] on button "Seviyeyi Başlat" at bounding box center [493, 218] width 177 height 25
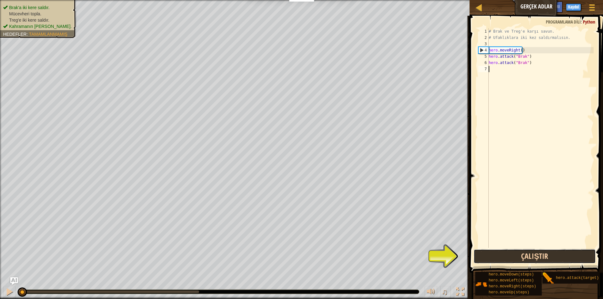
click at [523, 256] on button "Çalıştır" at bounding box center [534, 256] width 122 height 14
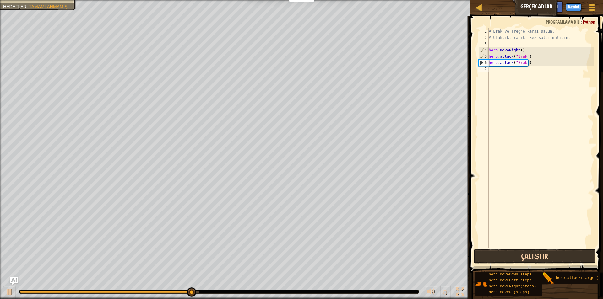
type textarea "h"
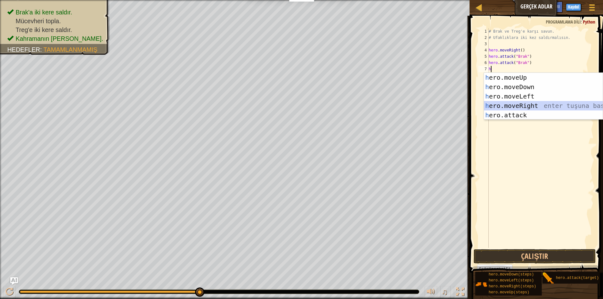
click at [524, 105] on div "h ero.moveUp enter tuşuna bas h ero.moveDown enter tuşuna bas h ero.moveLeft en…" at bounding box center [543, 106] width 119 height 66
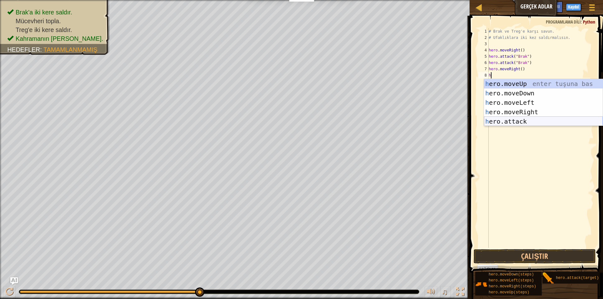
click at [514, 122] on div "h ero.moveUp enter tuşuna bas h ero.moveDown enter tuşuna bas h ero.moveLeft en…" at bounding box center [543, 112] width 119 height 66
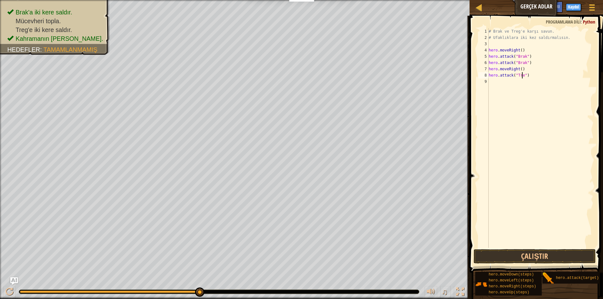
scroll to position [3, 3]
type textarea "hero.attack("Treg")"
click at [562, 259] on button "Çalıştır" at bounding box center [534, 256] width 122 height 14
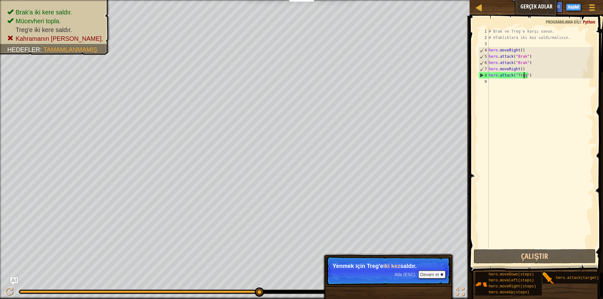
click at [510, 85] on div "# Brak ve Treg'e karşı savun. # Ufaklıklara iki kez saldırmalısın. hero . moveR…" at bounding box center [540, 144] width 106 height 232
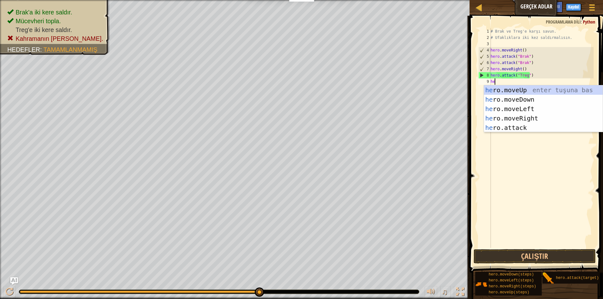
scroll to position [3, 0]
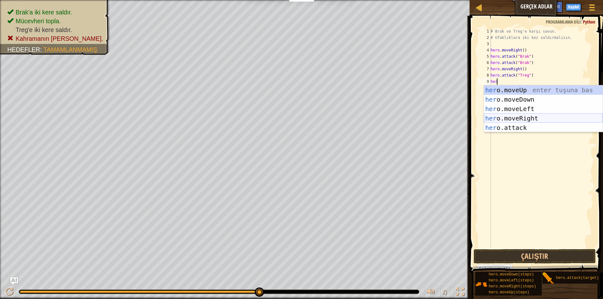
click at [528, 124] on div "her o.moveUp enter tuşuna bas her o.moveDown enter tuşuna bas her o.moveLeft en…" at bounding box center [543, 118] width 119 height 66
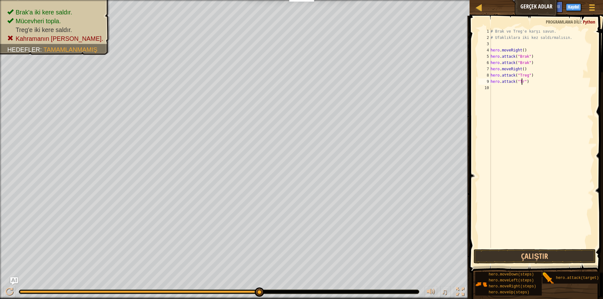
scroll to position [3, 3]
type textarea "hero.attack("Treg")"
click at [520, 252] on button "Çalıştır" at bounding box center [534, 256] width 122 height 14
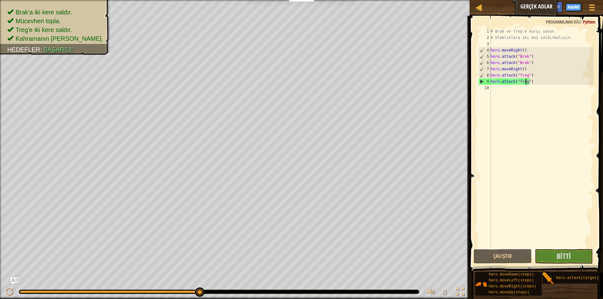
click at [521, 94] on div "# Brak ve Treg'e karşı savun. # Ufaklıklara iki kez saldırmalısın. hero . moveR…" at bounding box center [541, 144] width 104 height 232
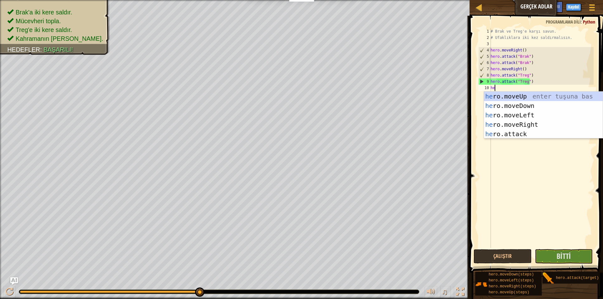
type textarea "her"
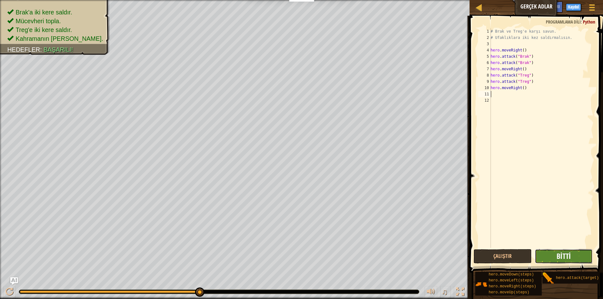
click at [564, 254] on span "Bitti" at bounding box center [563, 256] width 14 height 10
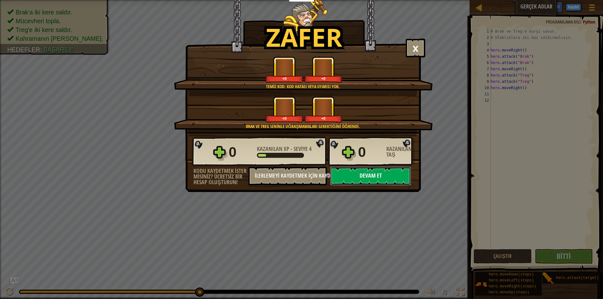
click at [371, 174] on button "Devam et" at bounding box center [370, 176] width 81 height 19
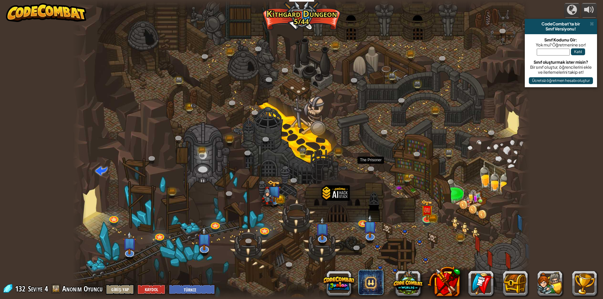
select select "tr"
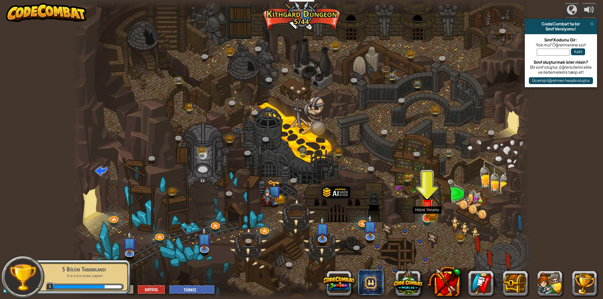
click at [422, 216] on img at bounding box center [427, 204] width 12 height 27
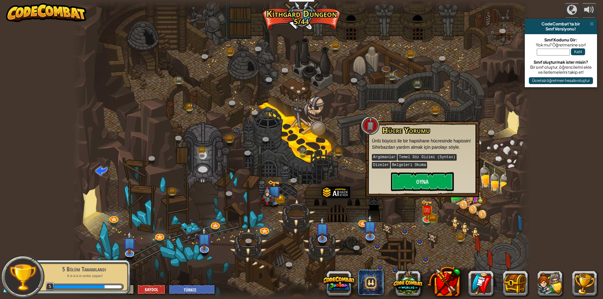
click at [424, 167] on p "Argümanlar Temel Söz Dizimi (Syntax) Dizeler Belgeleri Okuma" at bounding box center [422, 161] width 101 height 16
click at [424, 179] on button "Oyna" at bounding box center [422, 181] width 63 height 19
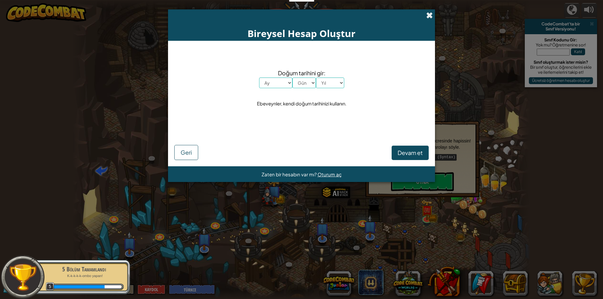
click at [432, 14] on span at bounding box center [429, 15] width 7 height 7
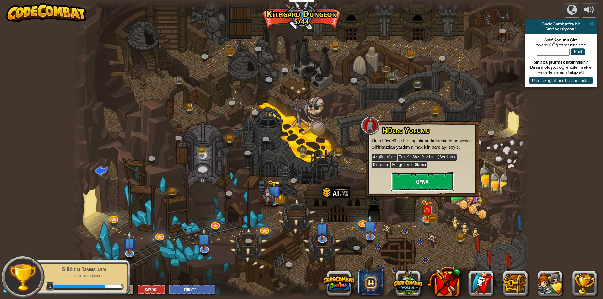
click at [436, 182] on button "Oyna" at bounding box center [422, 181] width 63 height 19
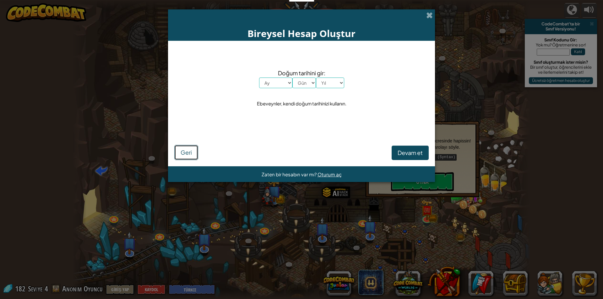
click at [182, 150] on span "Geri" at bounding box center [185, 152] width 11 height 7
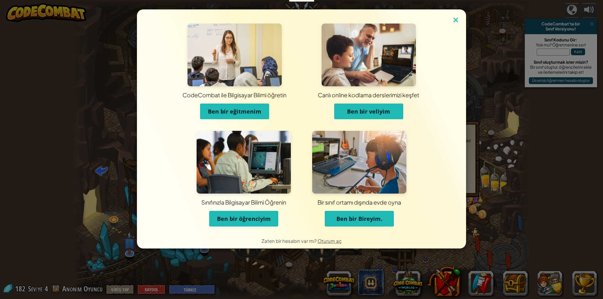
click at [459, 17] on img at bounding box center [455, 20] width 8 height 9
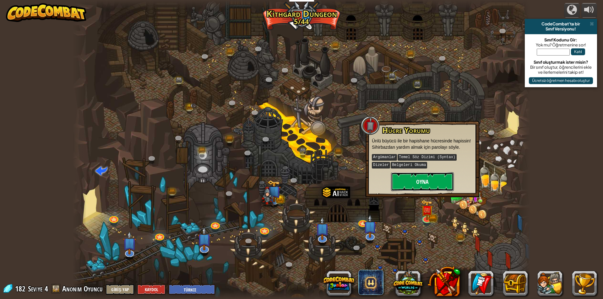
click at [439, 189] on button "Oyna" at bounding box center [422, 181] width 63 height 19
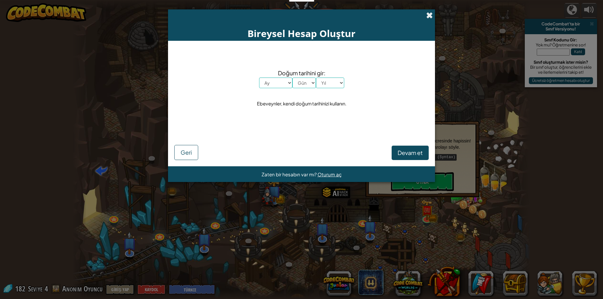
click at [431, 17] on span at bounding box center [429, 15] width 7 height 7
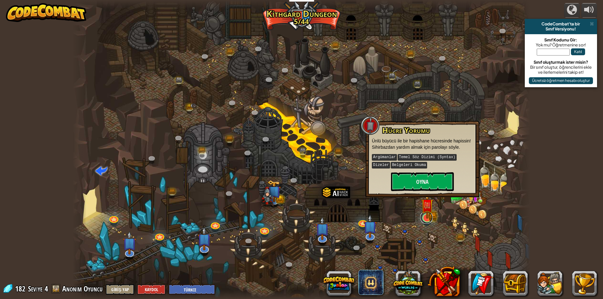
click at [427, 220] on link at bounding box center [426, 217] width 13 height 13
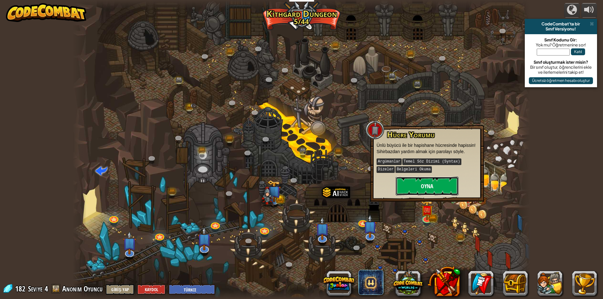
click at [425, 190] on button "Oyna" at bounding box center [426, 186] width 63 height 19
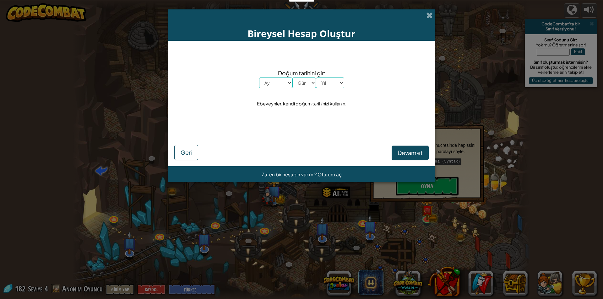
click at [451, 255] on div "Bireysel Hesap Oluştur Doğum tarihini gir: Ay Ocak Şubat Mart Nisan Mayıs Hazir…" at bounding box center [301, 149] width 603 height 299
click at [429, 16] on span at bounding box center [429, 15] width 7 height 7
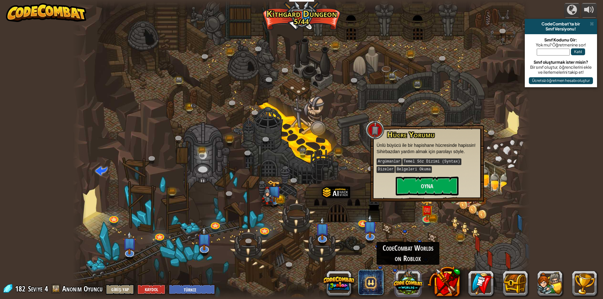
click at [406, 287] on button at bounding box center [408, 282] width 30 height 30
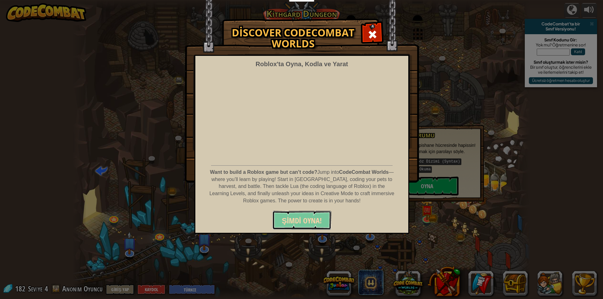
click at [313, 222] on span "ŞİMDİ OYNA!" at bounding box center [302, 221] width 40 height 10
click at [338, 263] on div "Discover CodeCombat Worlds Roblox'ta Oyna, Kodla ve Yarat Want to build a Roblo…" at bounding box center [301, 149] width 603 height 299
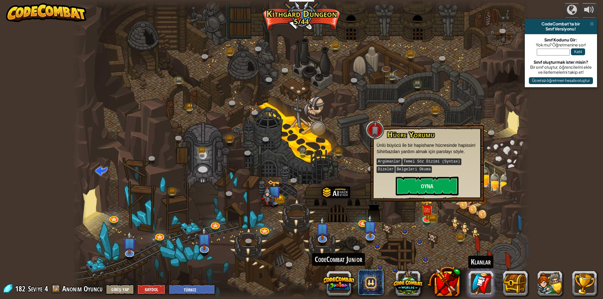
drag, startPoint x: 338, startPoint y: 281, endPoint x: 486, endPoint y: 282, distance: 148.5
click at [486, 282] on div "CodeCombat Junior Klanlar" at bounding box center [463, 283] width 267 height 25
click at [486, 282] on link at bounding box center [480, 283] width 25 height 25
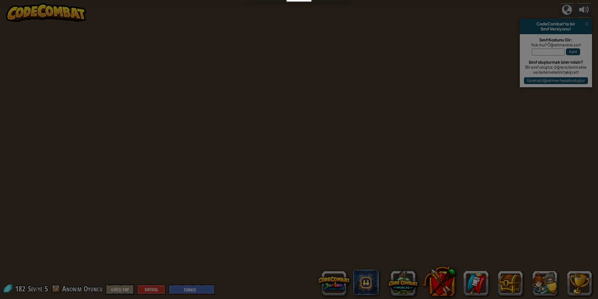
select select "tr"
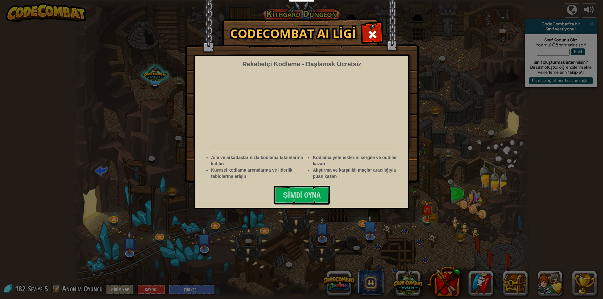
click at [503, 94] on div "CodeCombat AI Ligi Rekabetçi Kodlama - Başlamak Ücretsiz Aile ve arkadaşlarınız…" at bounding box center [301, 100] width 603 height 163
click at [372, 33] on span at bounding box center [372, 35] width 10 height 10
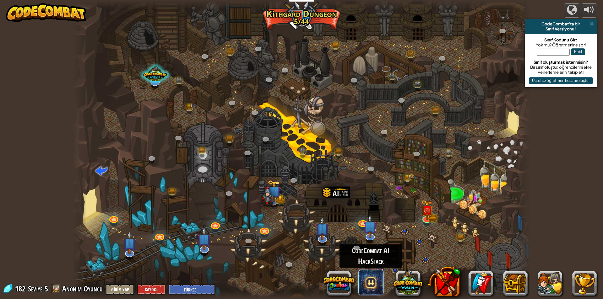
click at [379, 287] on span at bounding box center [370, 282] width 25 height 25
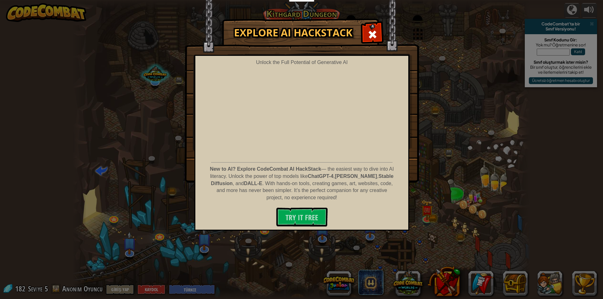
click at [446, 228] on div "Explore AI HackStack Unlock the Full Potential of Generative AI New to AI? Expl…" at bounding box center [301, 149] width 603 height 299
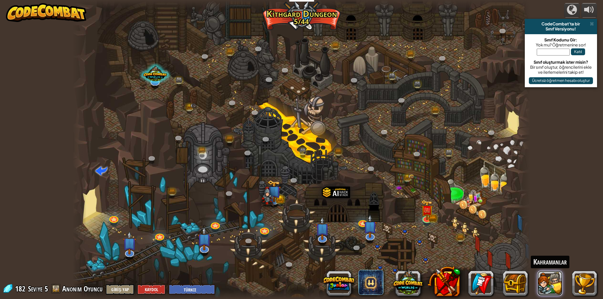
click at [553, 283] on button at bounding box center [549, 283] width 25 height 25
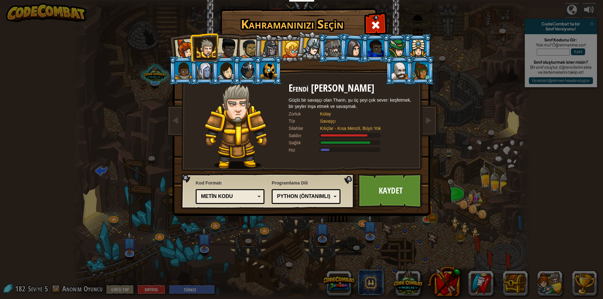
click at [549, 207] on div "Kahramanınızı Seçin 182 Kaptan Anya Weston Kaptan Anya, bir köyü korumak, bir c…" at bounding box center [301, 149] width 603 height 299
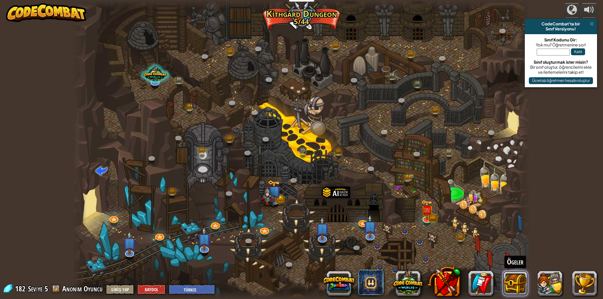
click at [519, 277] on button at bounding box center [515, 283] width 25 height 25
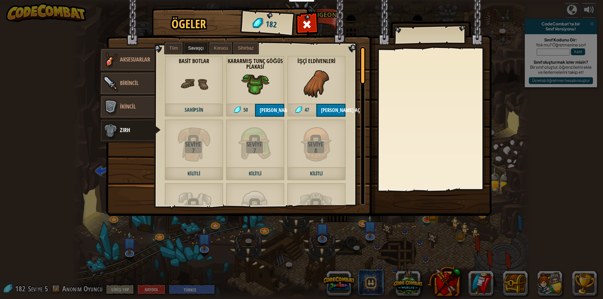
click at [389, 243] on div "Ögeler 182 Çeşitli Aksesuarlar Birincil İkincil Zırh Tüm Savaşçı Korucu Sihirba…" at bounding box center [301, 149] width 603 height 299
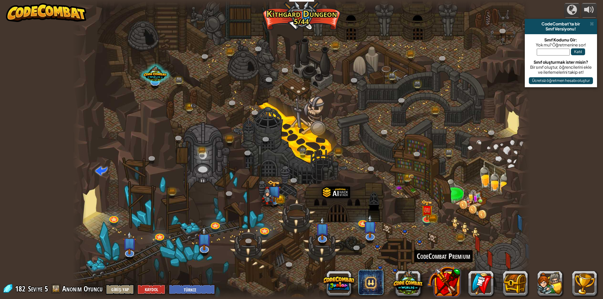
click at [437, 267] on button at bounding box center [443, 281] width 33 height 33
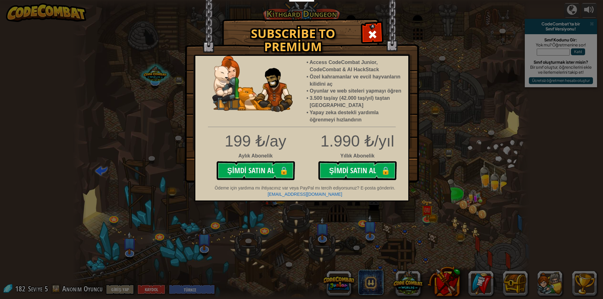
click at [454, 228] on div "Subscribe to Premium Access CodeCombat Junior, CodeCombat & AI HackStack Özel k…" at bounding box center [301, 149] width 603 height 299
click at [416, 223] on div "Subscribe to Premium Access CodeCombat Junior, CodeCombat & AI HackStack Özel k…" at bounding box center [301, 149] width 603 height 299
click at [378, 33] on div at bounding box center [372, 34] width 20 height 20
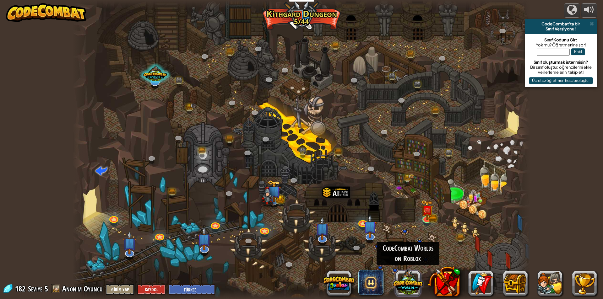
click at [412, 287] on button at bounding box center [408, 282] width 30 height 30
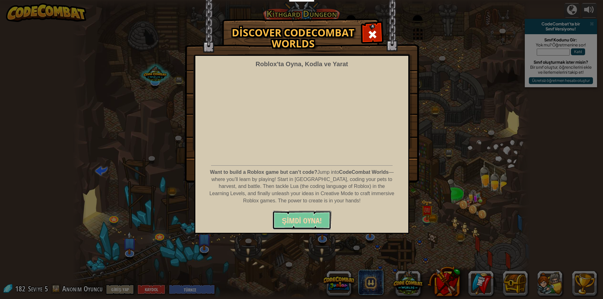
click at [306, 226] on button "ŞİMDİ OYNA!" at bounding box center [301, 220] width 59 height 19
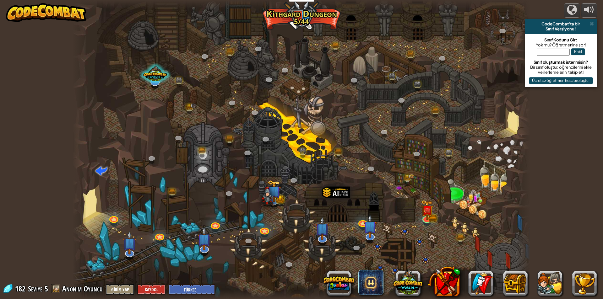
select select "tr"
click at [364, 281] on span at bounding box center [370, 282] width 25 height 25
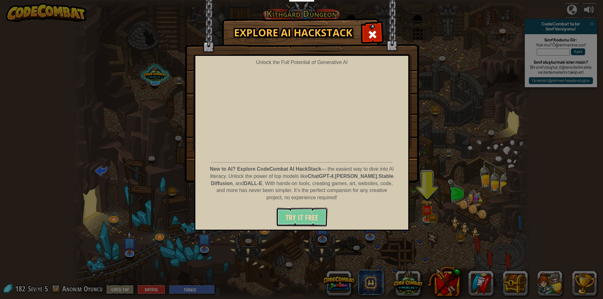
click at [283, 225] on button "Try It Free" at bounding box center [301, 217] width 51 height 19
click at [533, 231] on div "Explore AI HackStack Unlock the Full Potential of Generative AI New to AI? Expl…" at bounding box center [301, 149] width 603 height 299
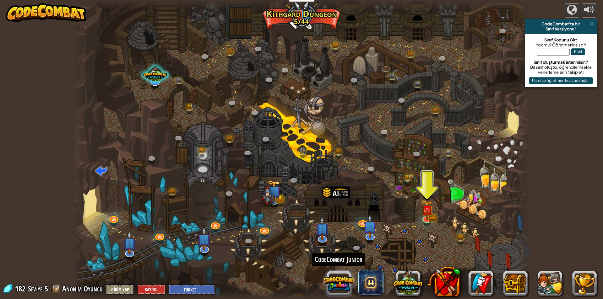
click at [338, 279] on button at bounding box center [339, 283] width 30 height 30
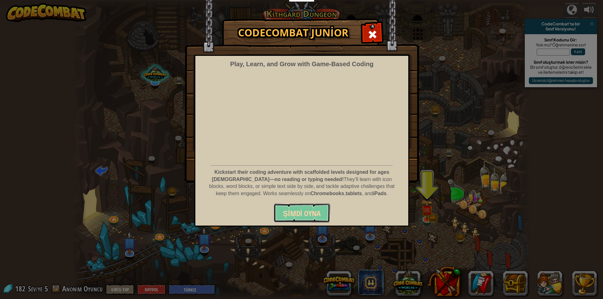
click at [291, 215] on span "Şimdi Oyna" at bounding box center [302, 213] width 38 height 10
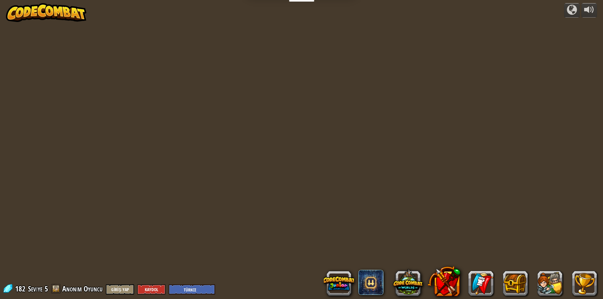
select select "tr"
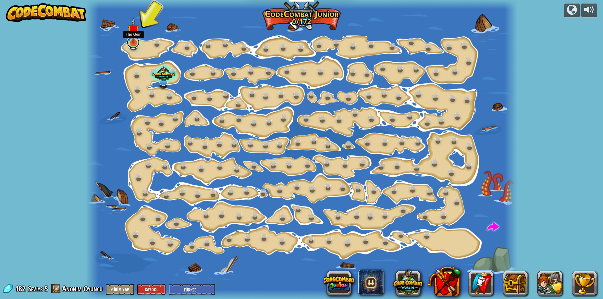
click at [132, 46] on link at bounding box center [133, 42] width 13 height 13
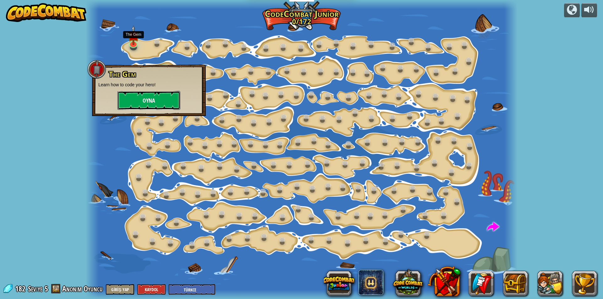
click at [149, 94] on button "Oyna" at bounding box center [148, 100] width 63 height 19
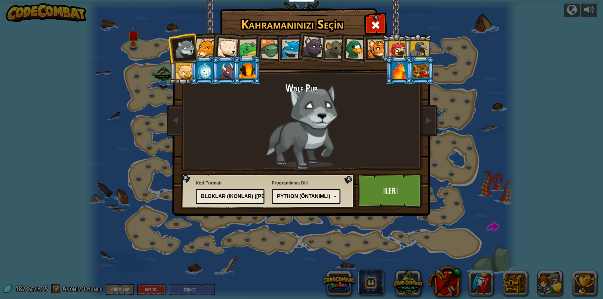
click at [210, 50] on div at bounding box center [205, 48] width 19 height 19
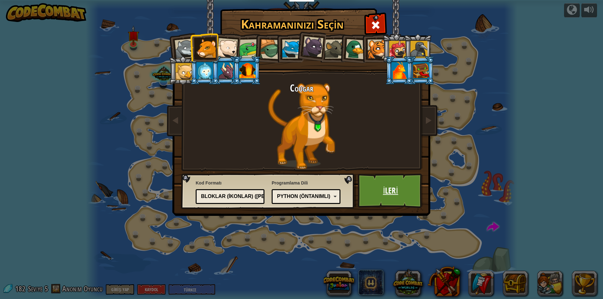
click at [404, 189] on link "İleri" at bounding box center [391, 191] width 66 height 35
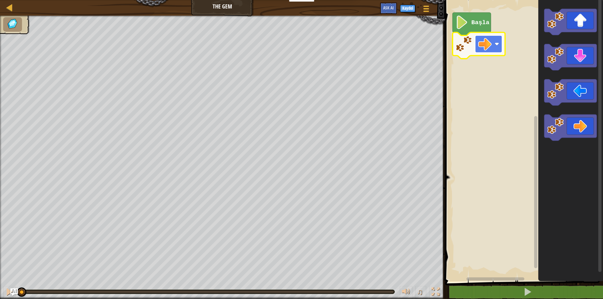
click at [495, 43] on image "Blockly Çalışma Alanı" at bounding box center [496, 44] width 4 height 4
click at [494, 43] on image "Blockly Çalışma Alanı" at bounding box center [496, 44] width 4 height 4
click at [469, 71] on rect "Blockly Çalışma Alanı" at bounding box center [523, 139] width 160 height 285
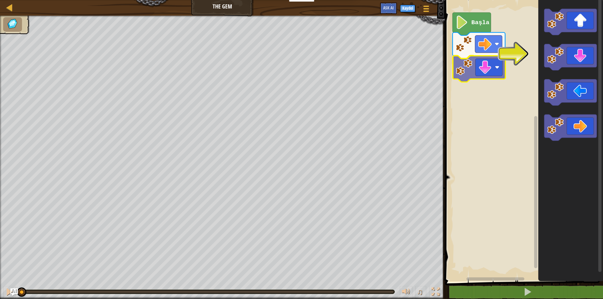
click at [477, 78] on div "Başla" at bounding box center [523, 139] width 160 height 285
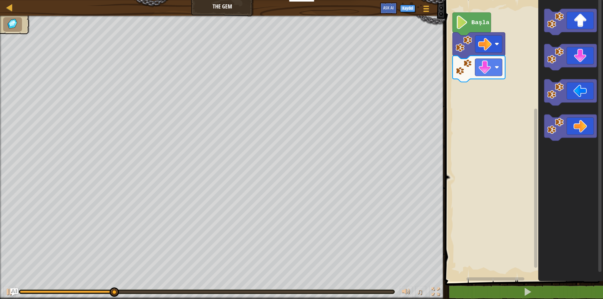
click at [463, 142] on div "Başla" at bounding box center [523, 139] width 160 height 285
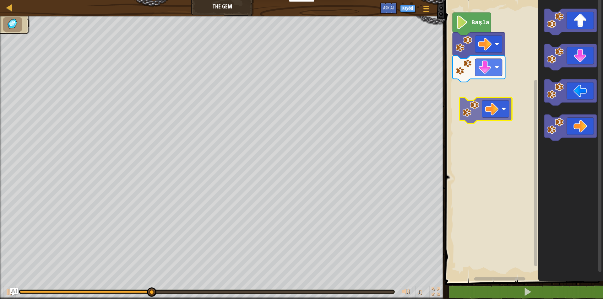
click at [483, 90] on div "Başla" at bounding box center [523, 139] width 160 height 285
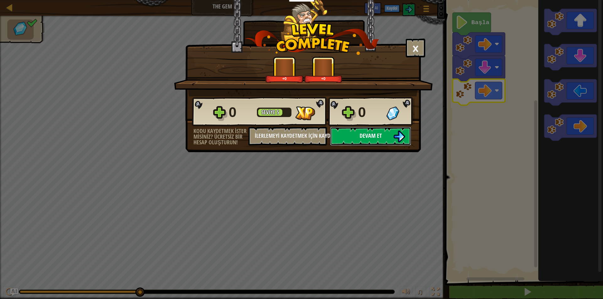
click at [362, 137] on span "Devam et" at bounding box center [370, 136] width 22 height 8
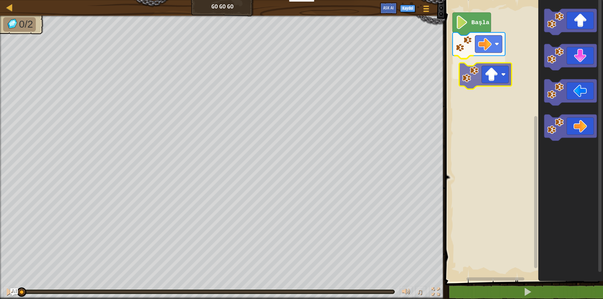
click at [482, 72] on div "Başla" at bounding box center [523, 139] width 160 height 285
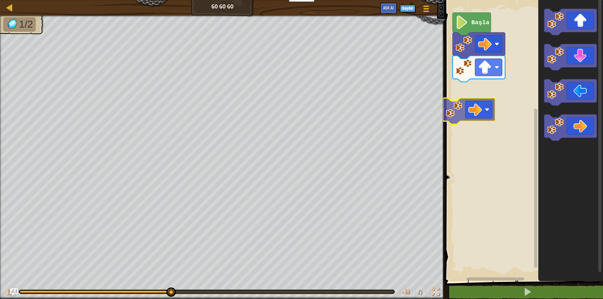
click at [475, 111] on div "Başla" at bounding box center [523, 139] width 160 height 285
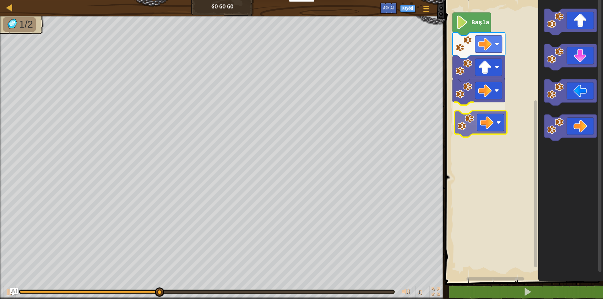
click at [474, 124] on div "Başla" at bounding box center [523, 139] width 160 height 285
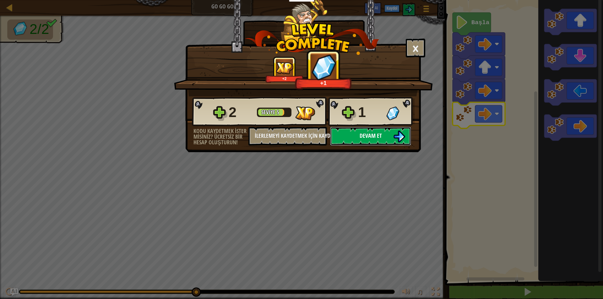
click at [376, 135] on span "Devam et" at bounding box center [370, 136] width 22 height 8
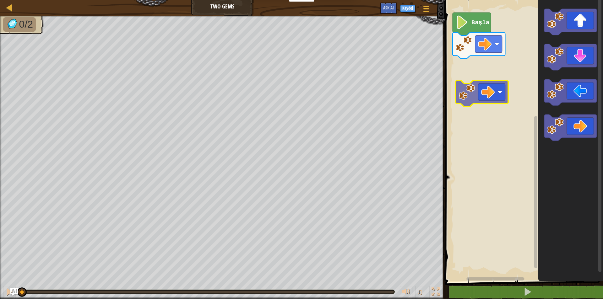
click at [472, 66] on div "Başla" at bounding box center [523, 139] width 160 height 285
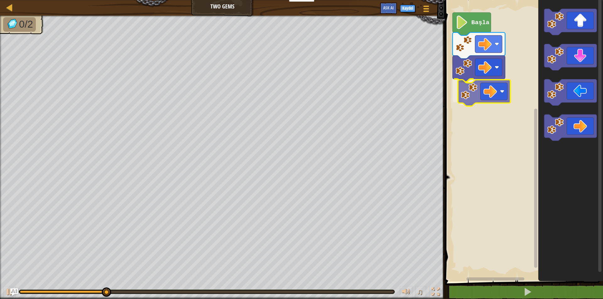
click at [477, 93] on div "Başla" at bounding box center [523, 139] width 160 height 285
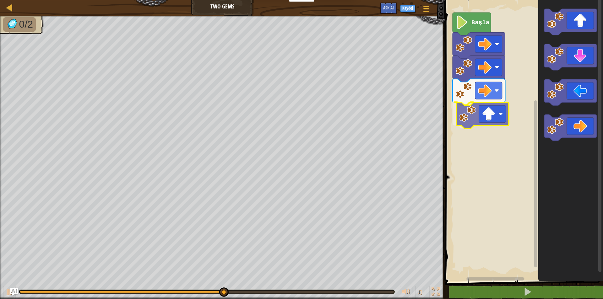
click at [483, 120] on div "Başla" at bounding box center [523, 139] width 160 height 285
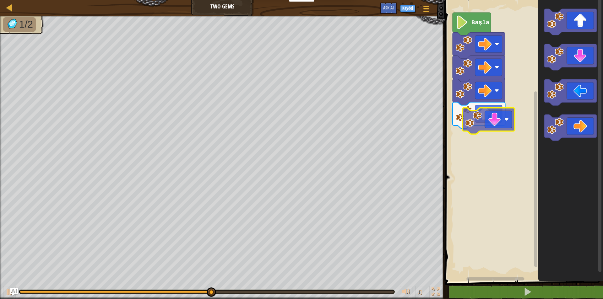
click at [466, 157] on div "Başla" at bounding box center [523, 139] width 160 height 285
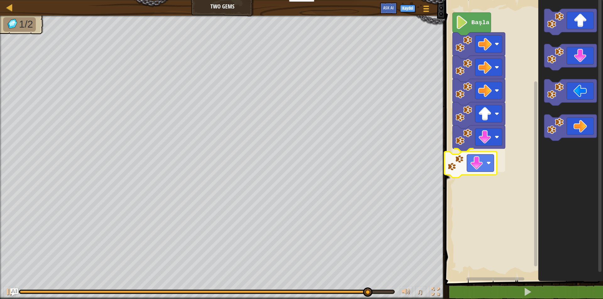
click at [478, 167] on div "Başla" at bounding box center [523, 139] width 160 height 285
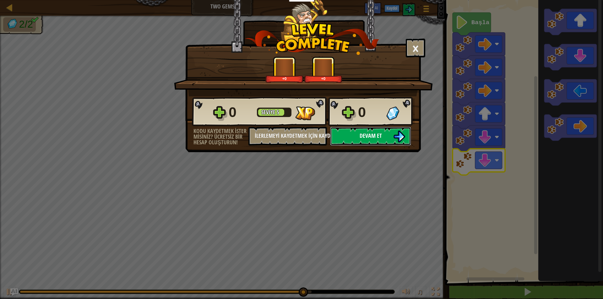
click at [359, 141] on button "Devam et" at bounding box center [370, 136] width 81 height 19
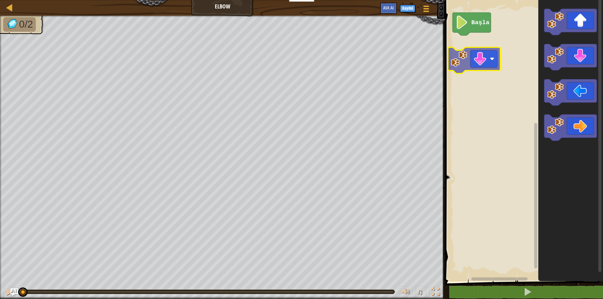
click at [477, 46] on div "Başla" at bounding box center [523, 139] width 160 height 285
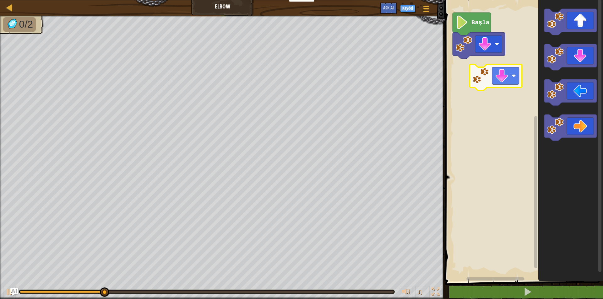
click at [479, 79] on div "Başla" at bounding box center [523, 139] width 160 height 285
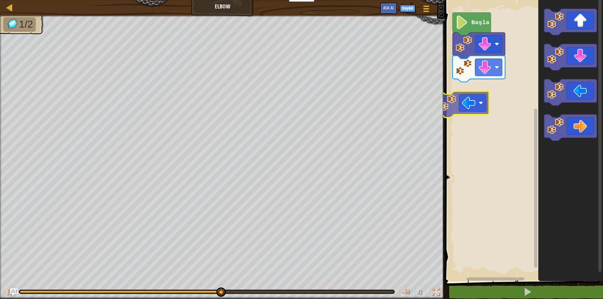
click at [489, 97] on div "Başla" at bounding box center [523, 139] width 160 height 285
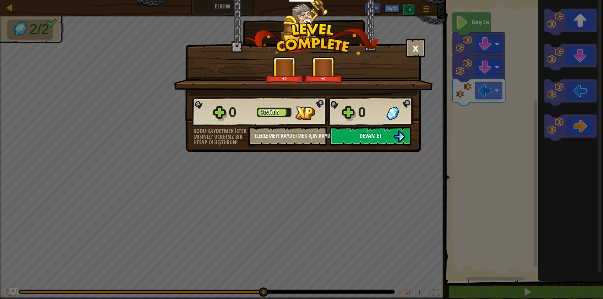
click at [346, 132] on button "Devam et" at bounding box center [370, 136] width 81 height 19
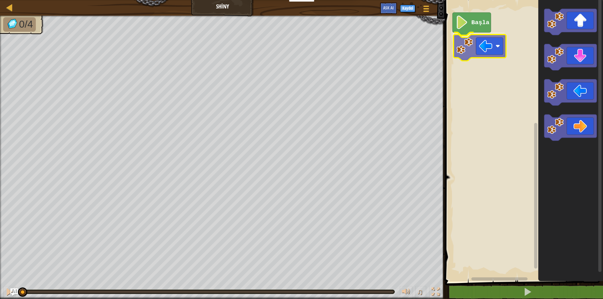
click at [481, 45] on div "Başla" at bounding box center [523, 139] width 160 height 285
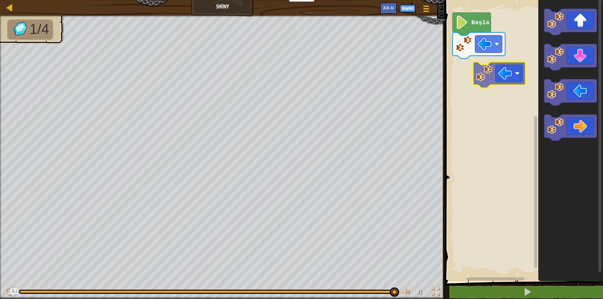
click at [462, 69] on div "Başla" at bounding box center [523, 139] width 160 height 285
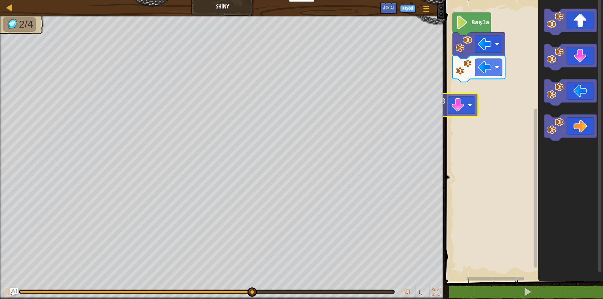
click at [460, 105] on div "Başla" at bounding box center [523, 139] width 160 height 285
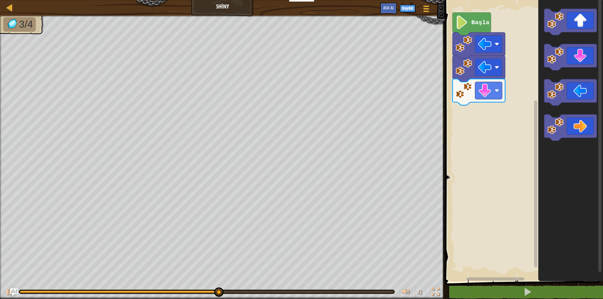
click at [459, 121] on rect "Blockly Çalışma Alanı" at bounding box center [523, 139] width 160 height 285
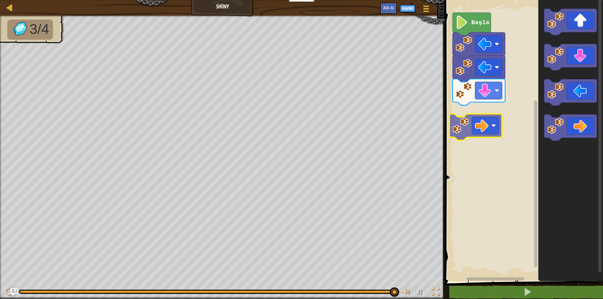
click at [474, 116] on div "Başla" at bounding box center [523, 139] width 160 height 285
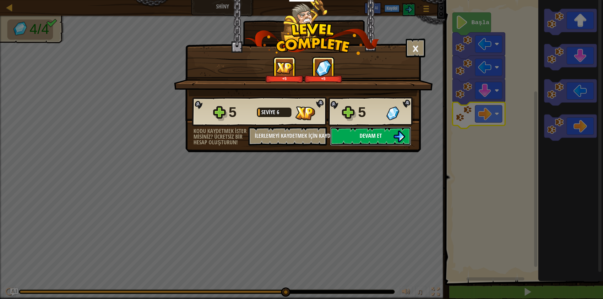
click at [391, 138] on button "Devam et" at bounding box center [370, 136] width 81 height 19
